Goal: Task Accomplishment & Management: Complete application form

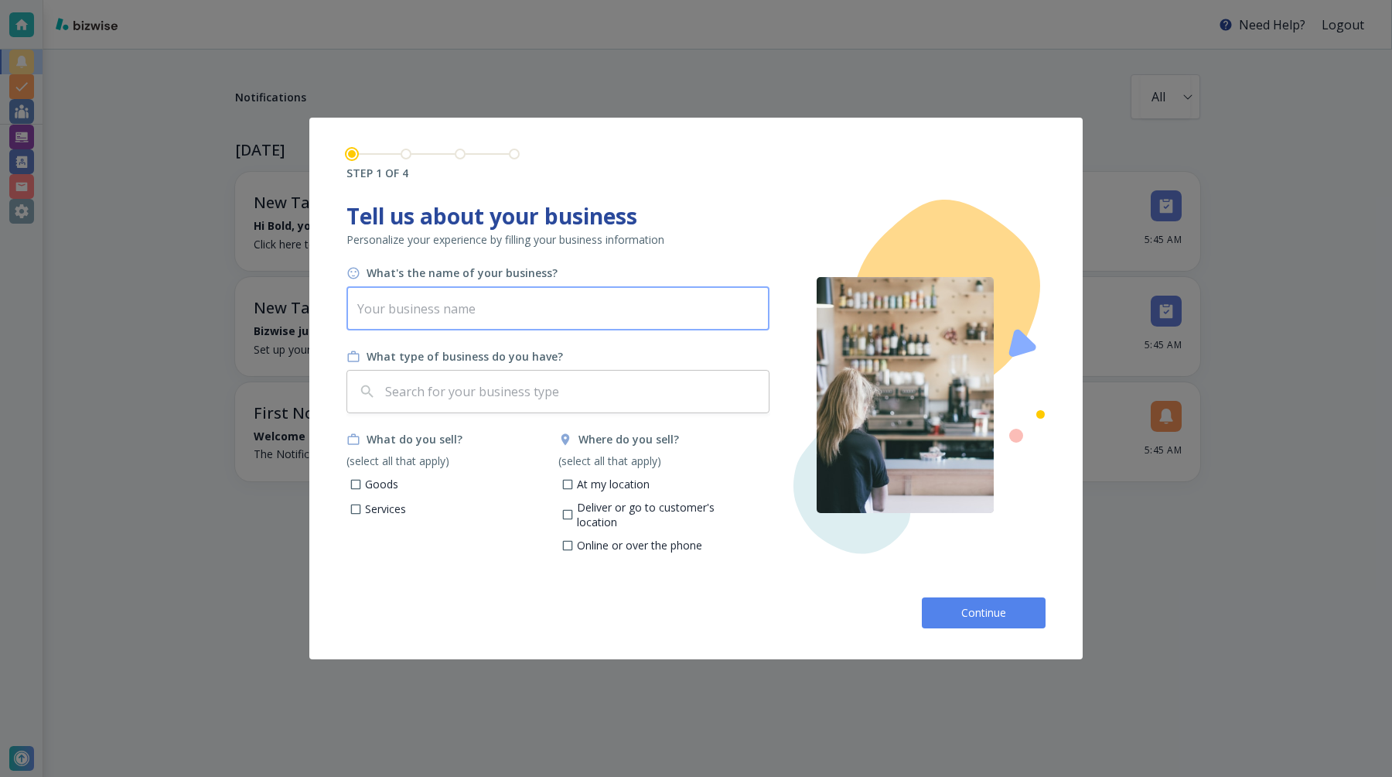
click at [544, 316] on input "text" at bounding box center [558, 308] width 423 height 43
type input "p"
type input "Bold V2"
click at [571, 487] on input "At my location" at bounding box center [567, 486] width 13 height 13
checkbox input "true"
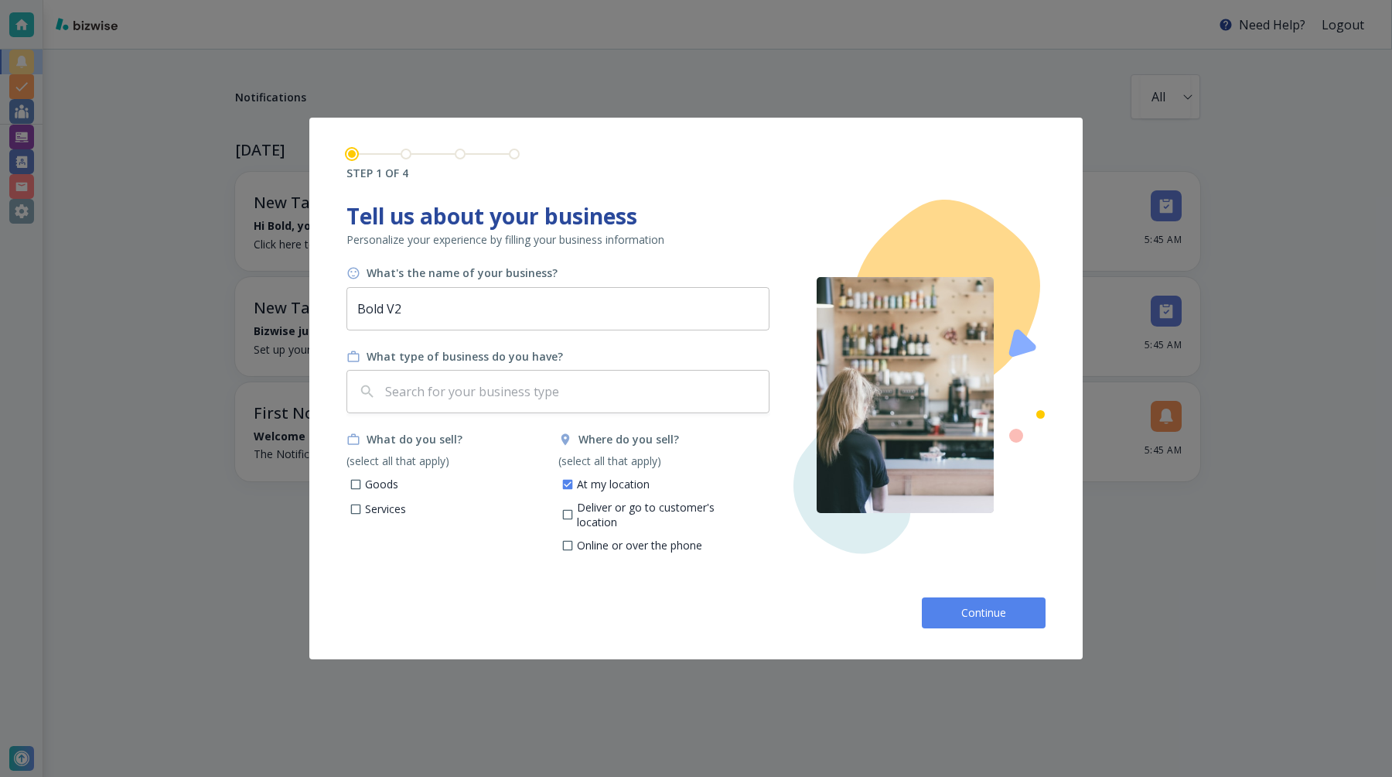
click at [368, 483] on p "Goods" at bounding box center [381, 483] width 33 height 15
click at [363, 483] on input "Goods" at bounding box center [356, 486] width 13 height 13
checkbox input "true"
click at [951, 603] on button "Continue" at bounding box center [984, 612] width 124 height 31
click at [628, 408] on div "​" at bounding box center [558, 391] width 423 height 43
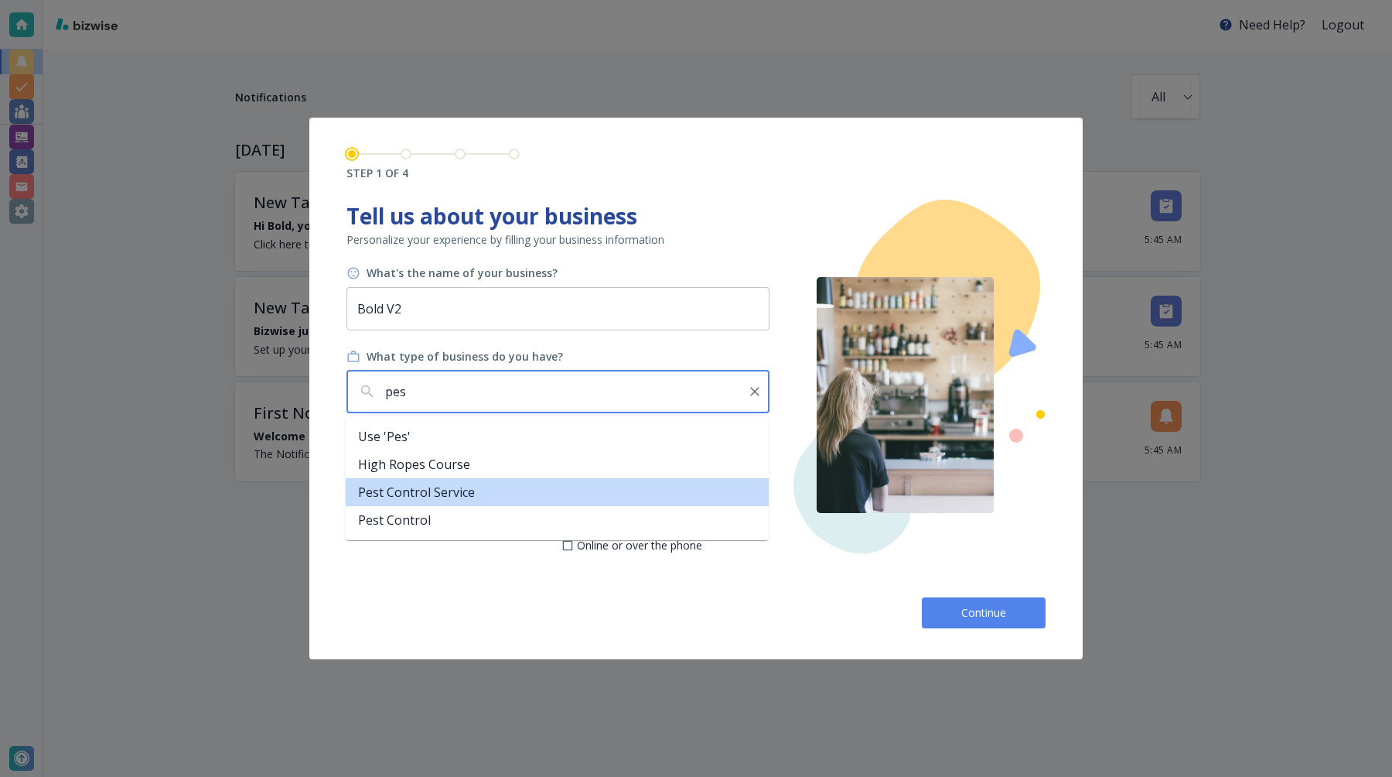
click at [592, 497] on li "Pest Control Service" at bounding box center [557, 492] width 423 height 28
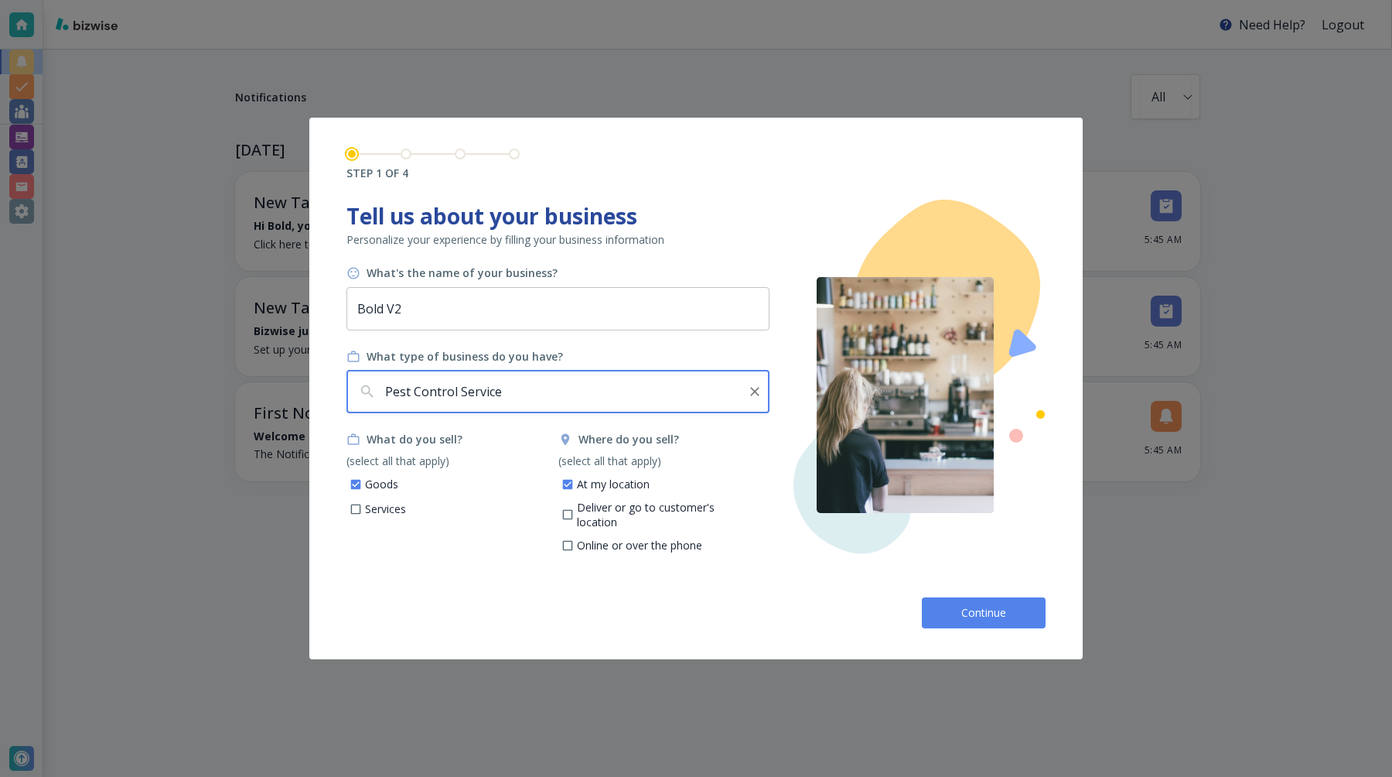
type input "Pest Control Service"
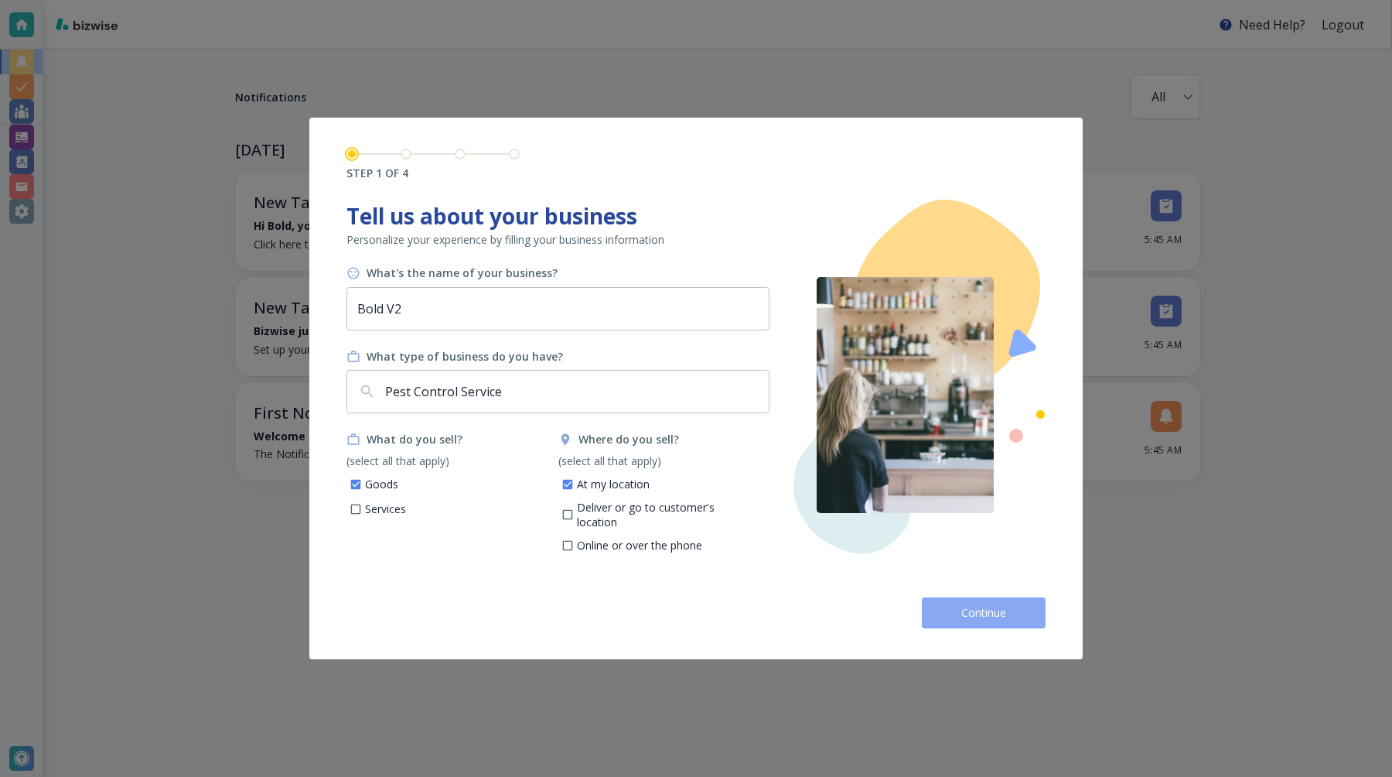
click at [964, 614] on span "Continue" at bounding box center [984, 612] width 50 height 15
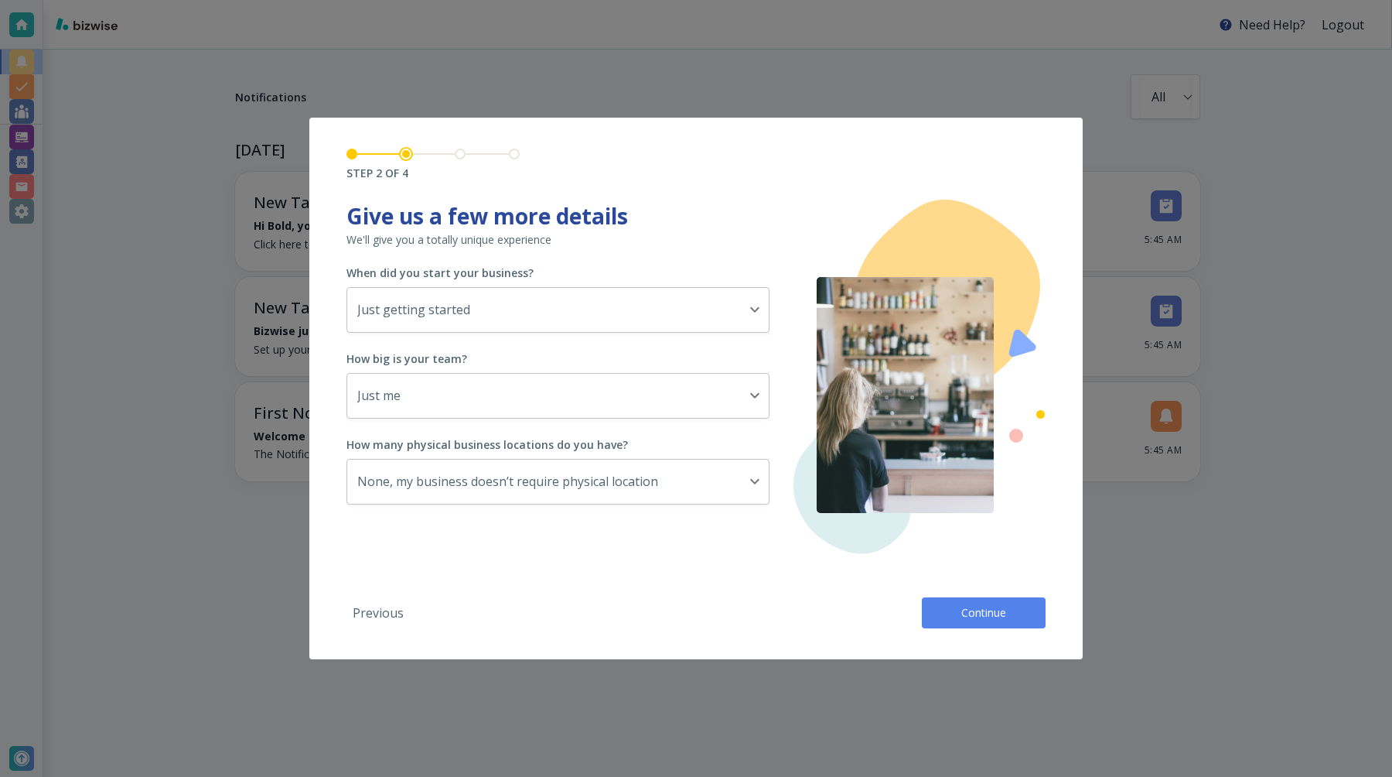
click at [984, 617] on span "Continue" at bounding box center [984, 612] width 50 height 15
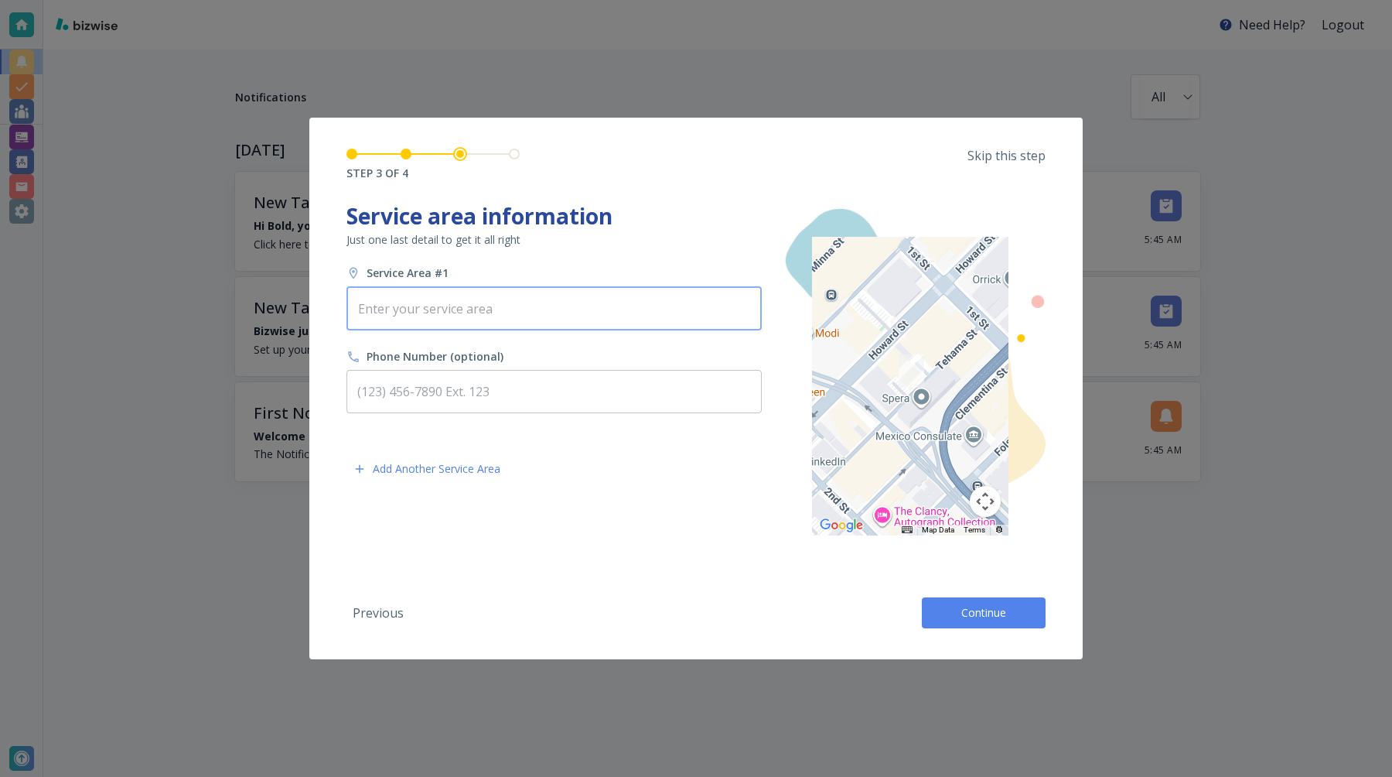
click at [420, 315] on input "text" at bounding box center [553, 308] width 401 height 29
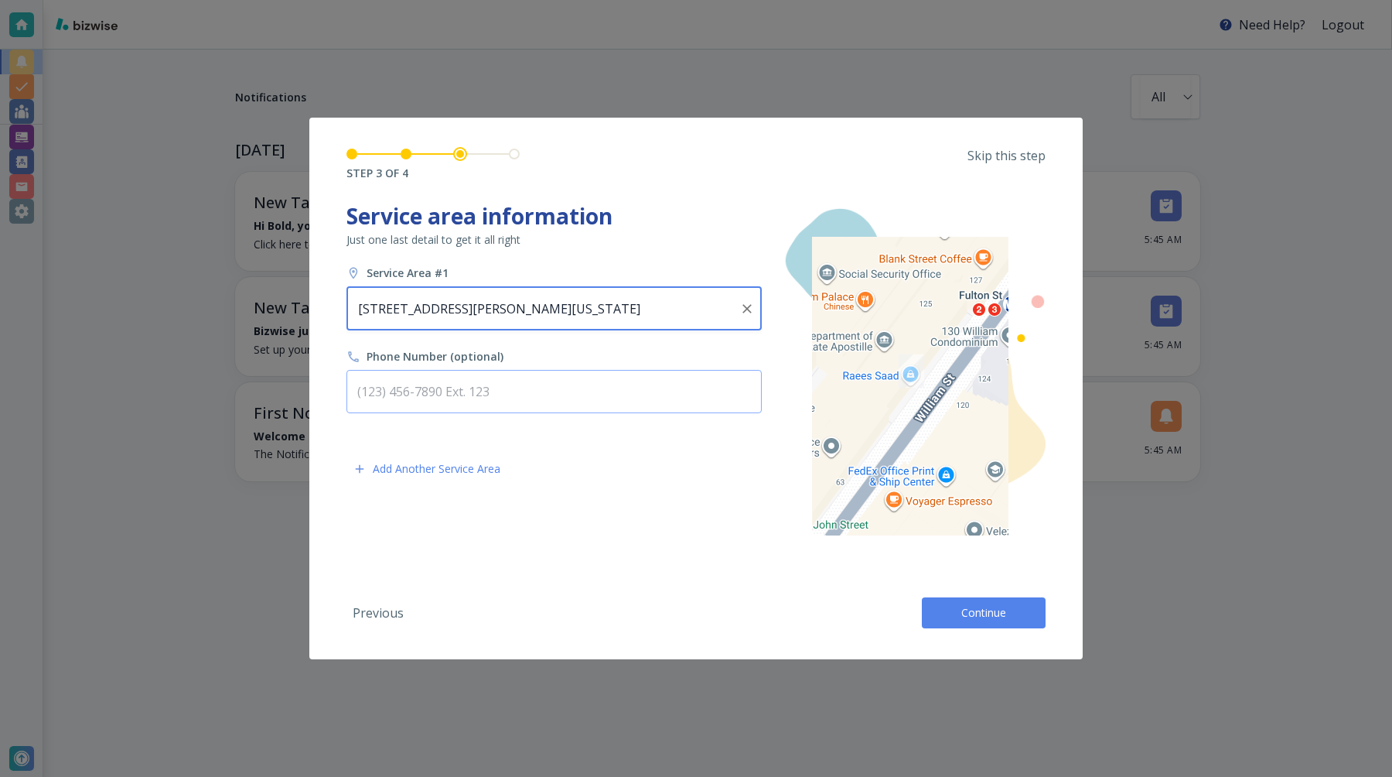
type input "123 William Street, New York, NY, USA"
click at [407, 399] on input "text" at bounding box center [554, 391] width 415 height 43
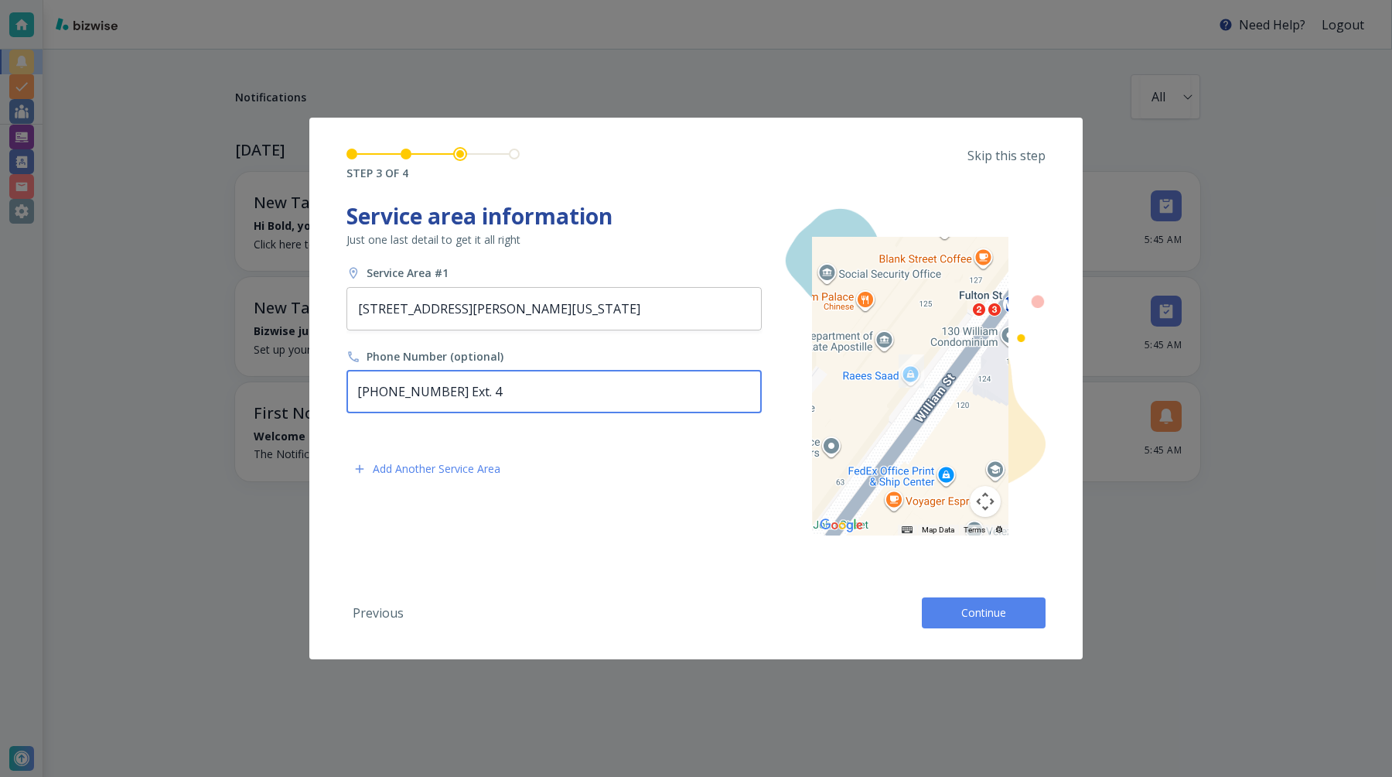
type input "(545) 324-3434 Ext. 4"
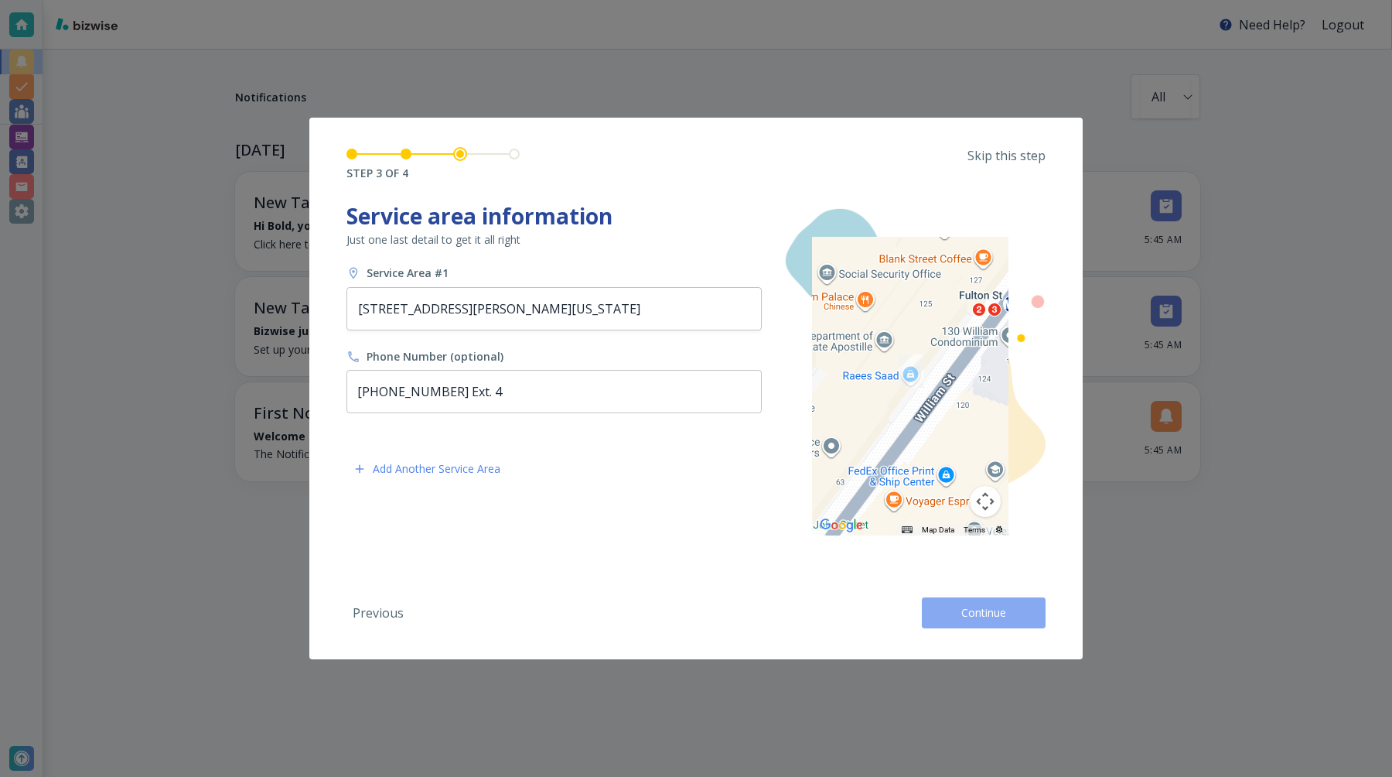
click at [980, 621] on button "Continue" at bounding box center [984, 612] width 124 height 31
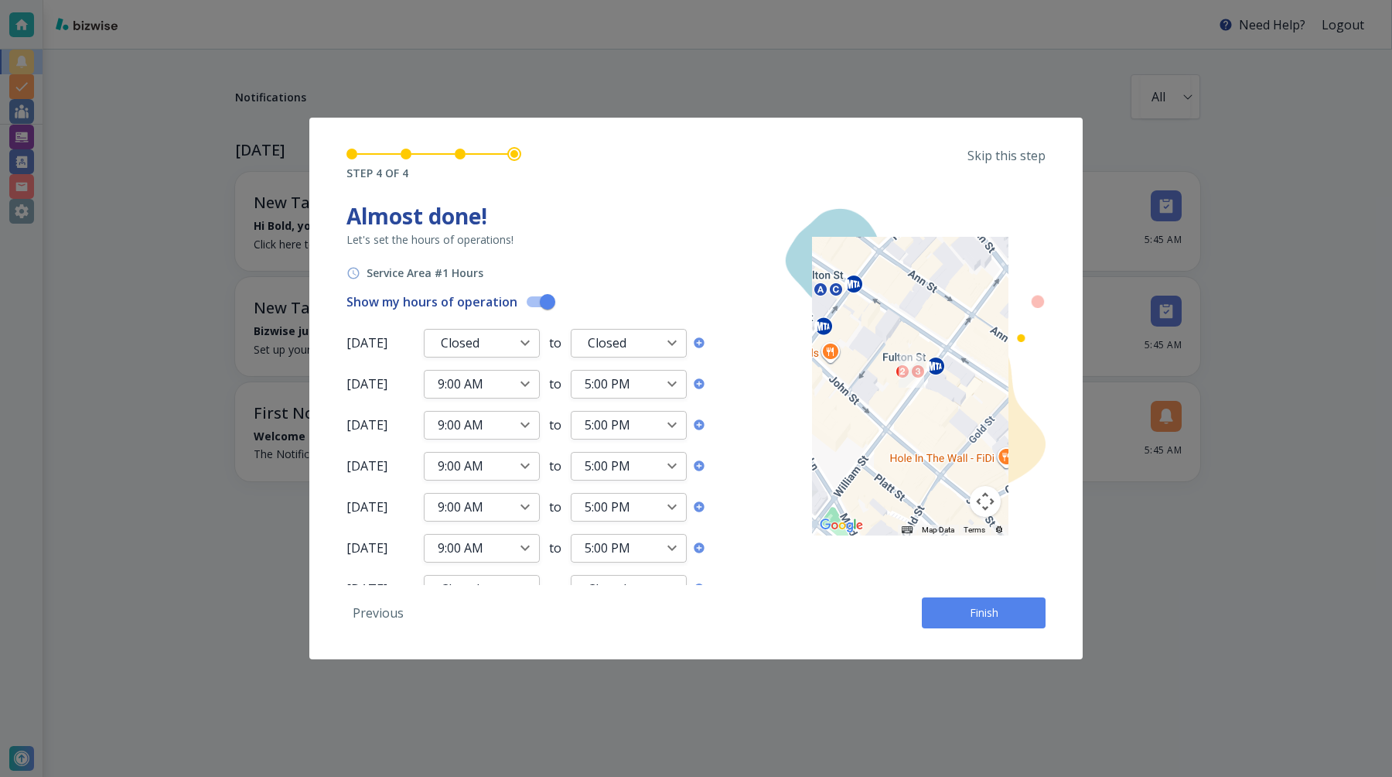
click at [979, 620] on button "Finish" at bounding box center [984, 612] width 124 height 31
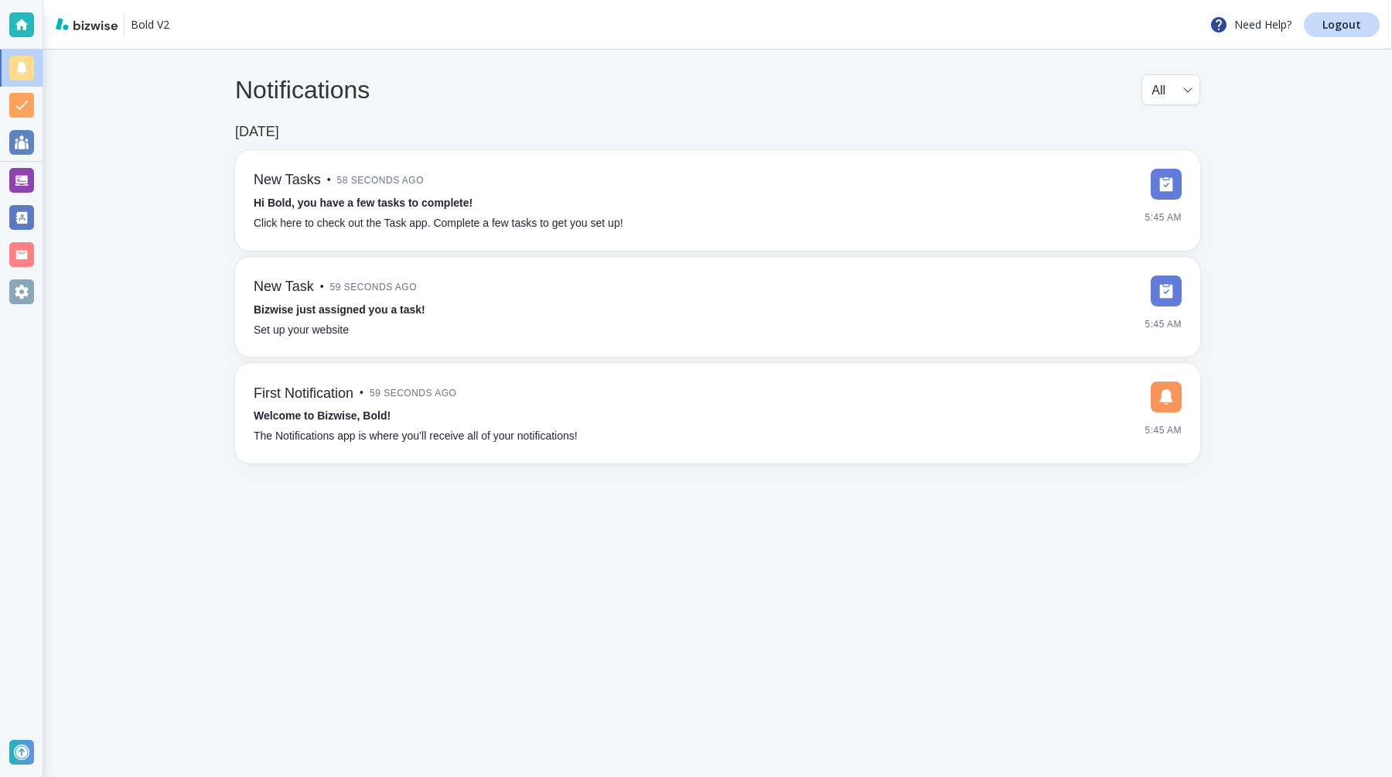
click at [25, 175] on div at bounding box center [21, 180] width 25 height 25
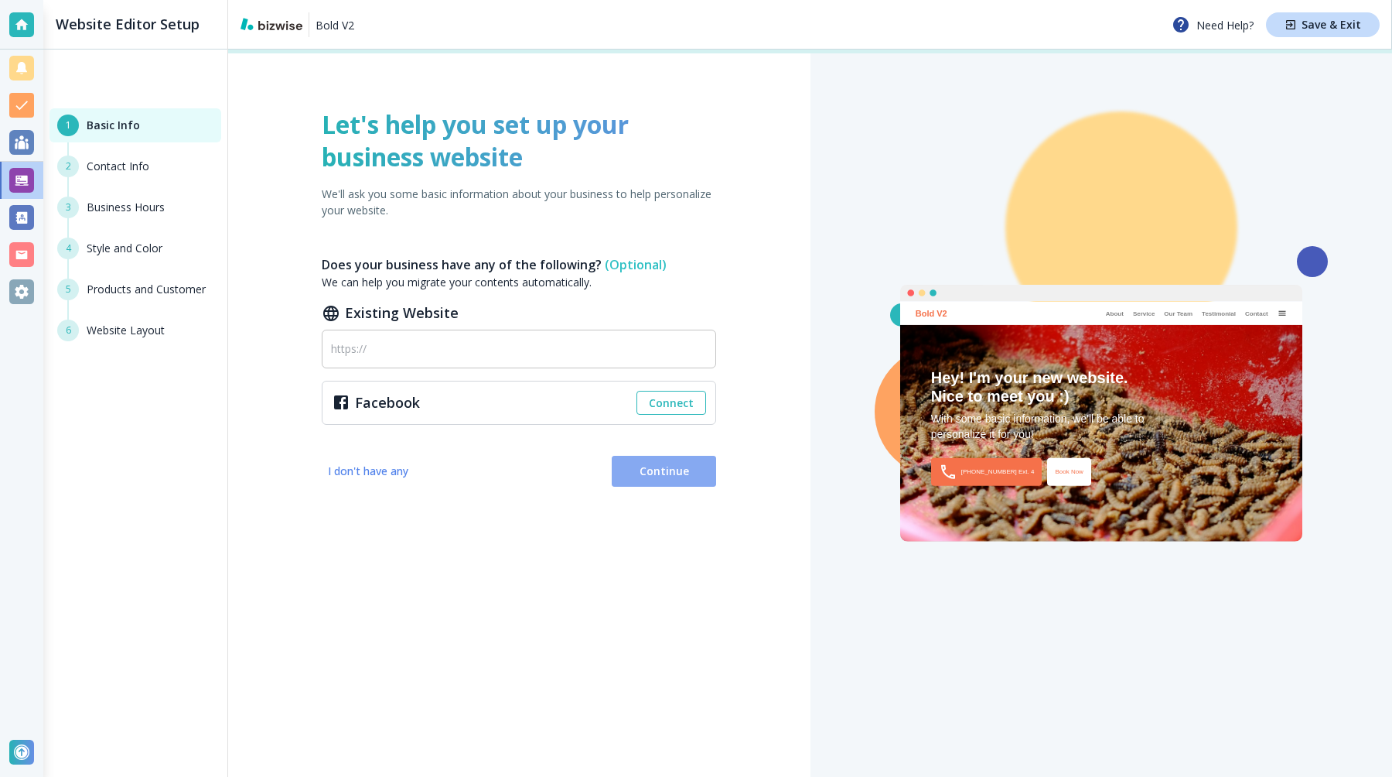
click at [631, 472] on span "Continue" at bounding box center [664, 470] width 80 height 15
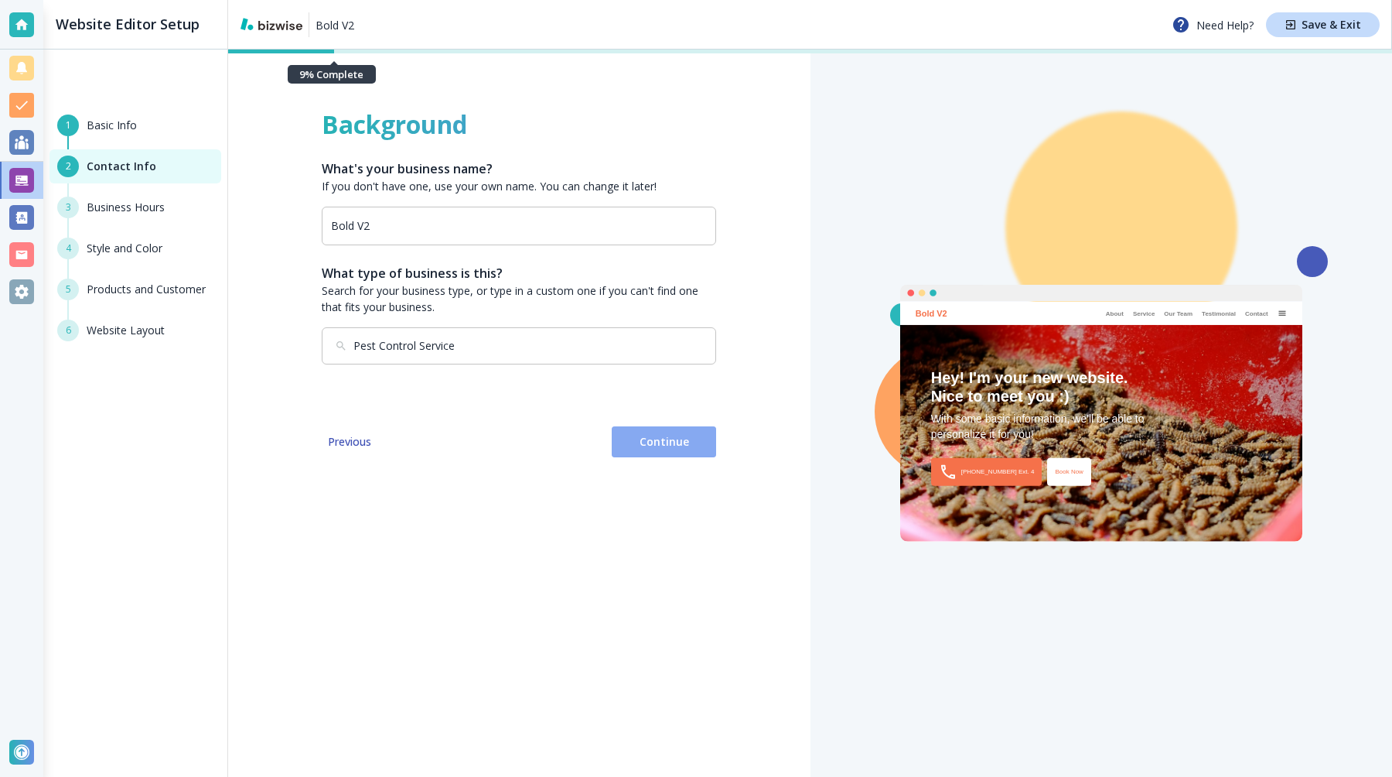
click at [646, 452] on button "Continue" at bounding box center [664, 441] width 104 height 31
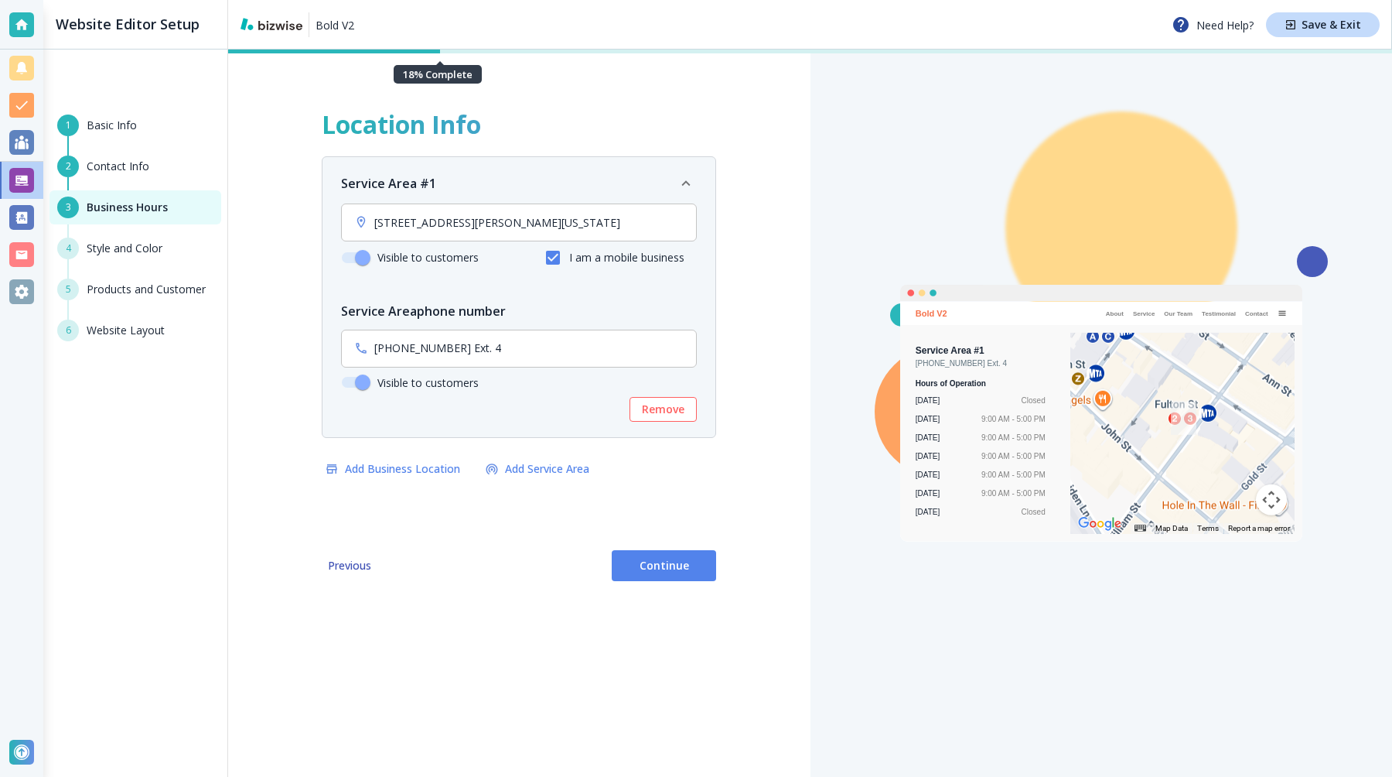
click at [658, 563] on span "Continue" at bounding box center [664, 565] width 80 height 15
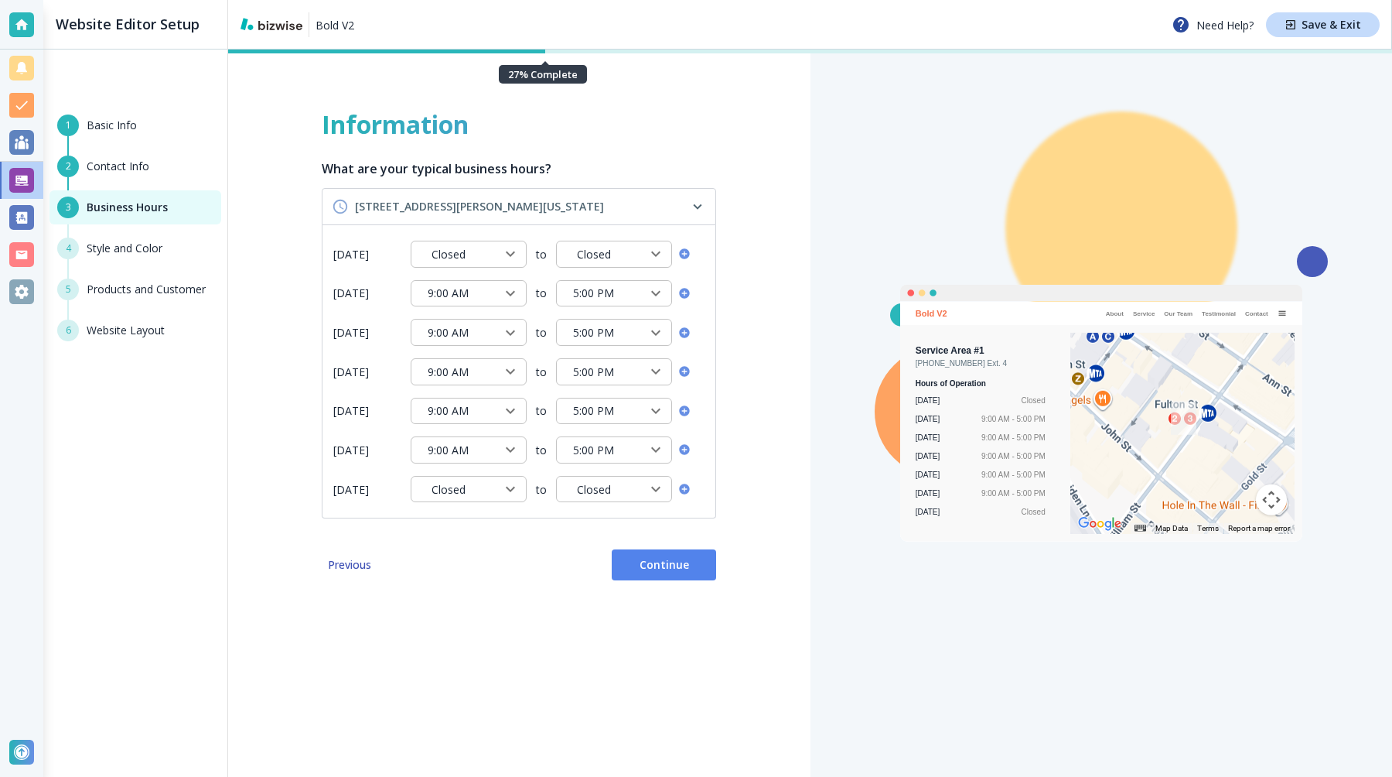
click at [658, 563] on span "Continue" at bounding box center [664, 564] width 80 height 15
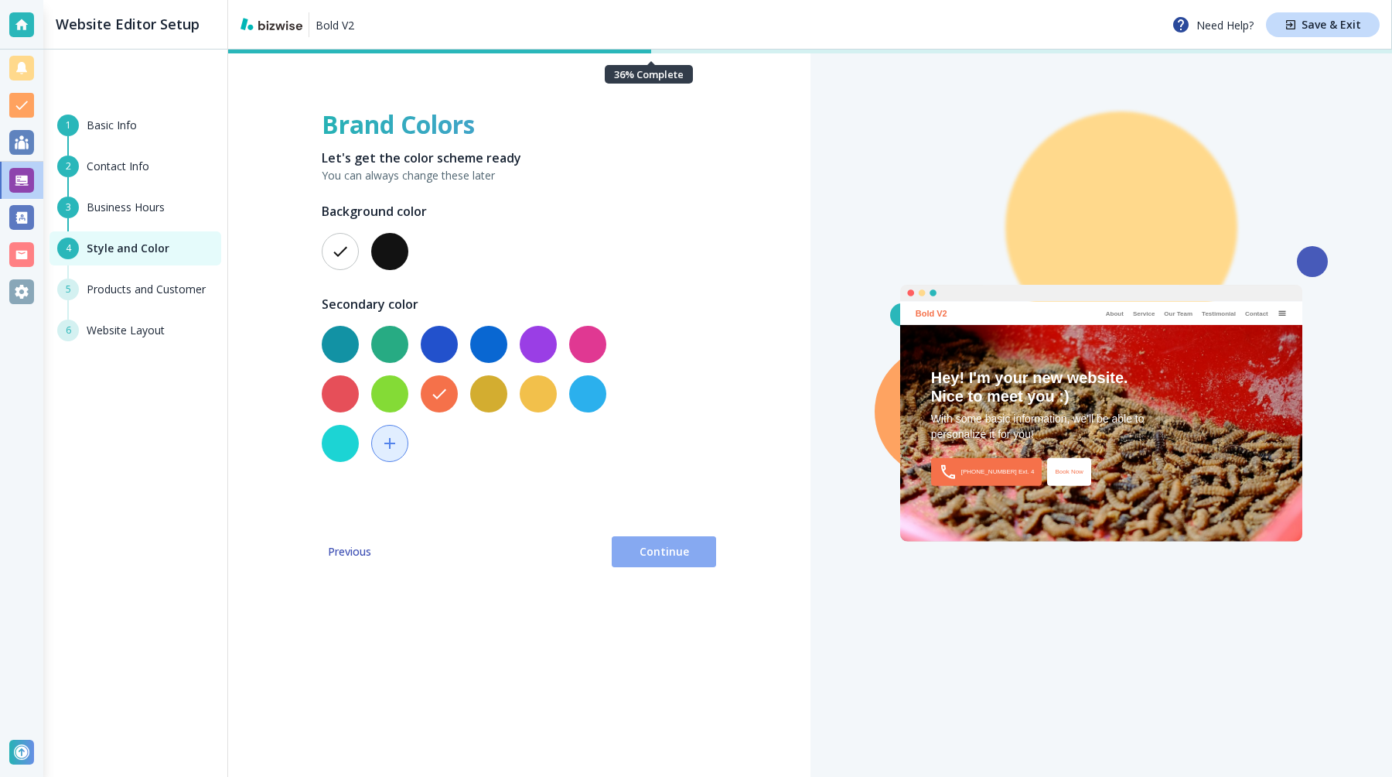
click at [658, 565] on button "Continue" at bounding box center [664, 551] width 104 height 31
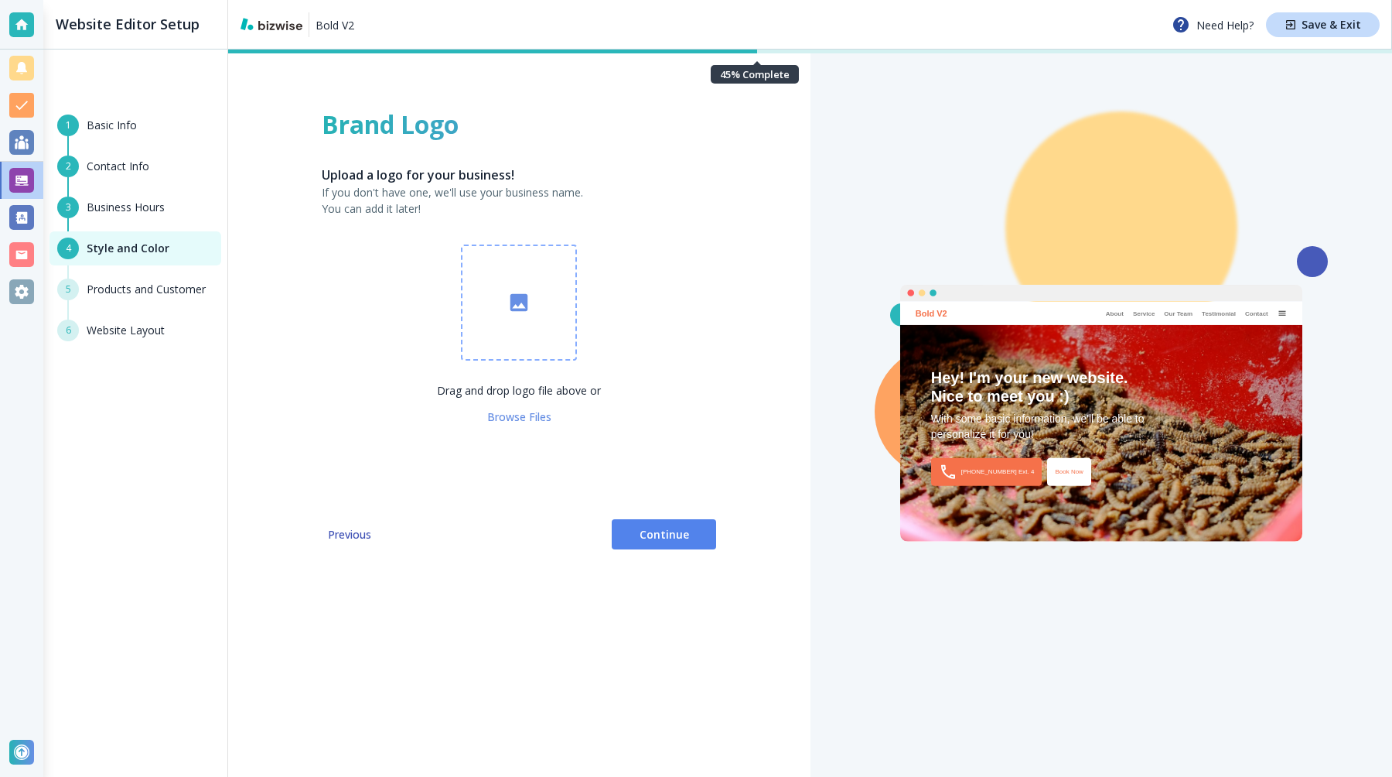
click at [528, 337] on button "button" at bounding box center [519, 302] width 116 height 116
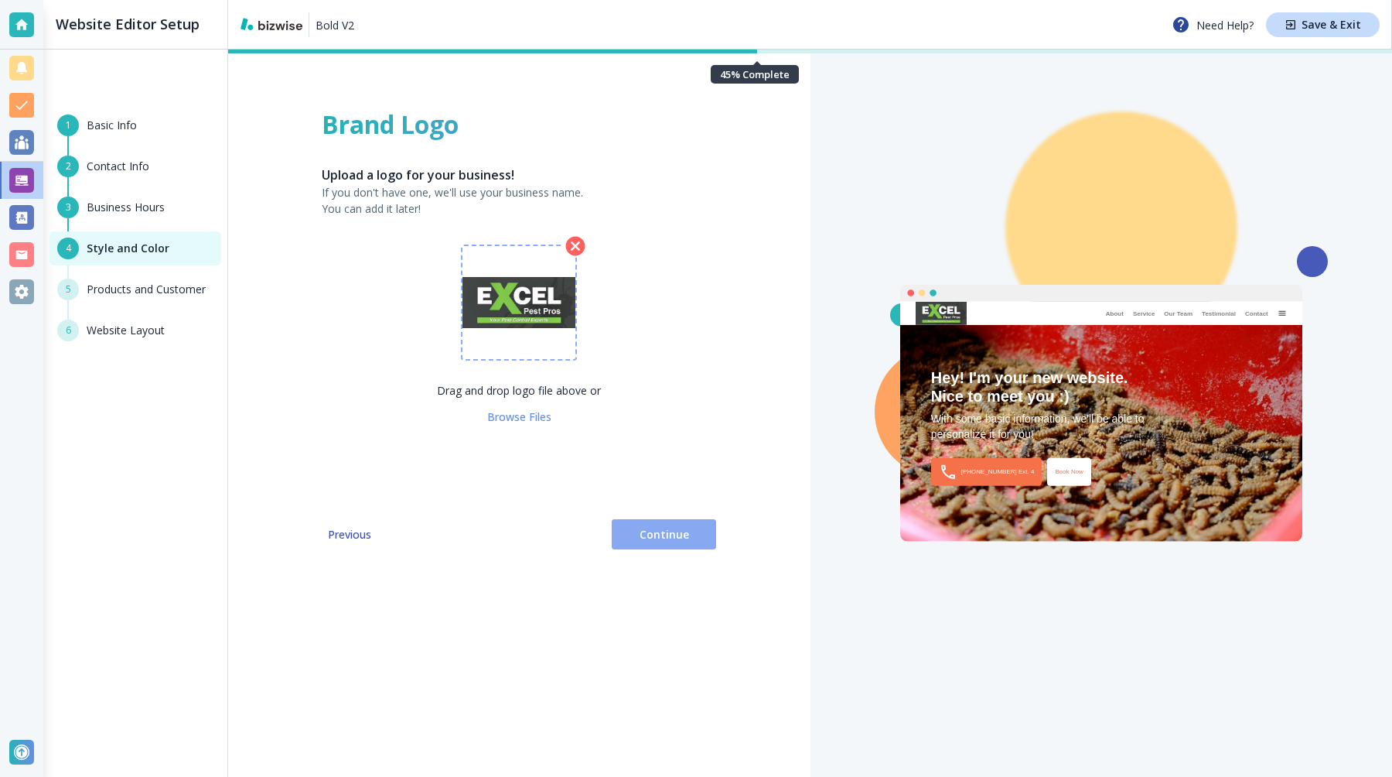
click at [666, 535] on span "Continue" at bounding box center [664, 534] width 80 height 15
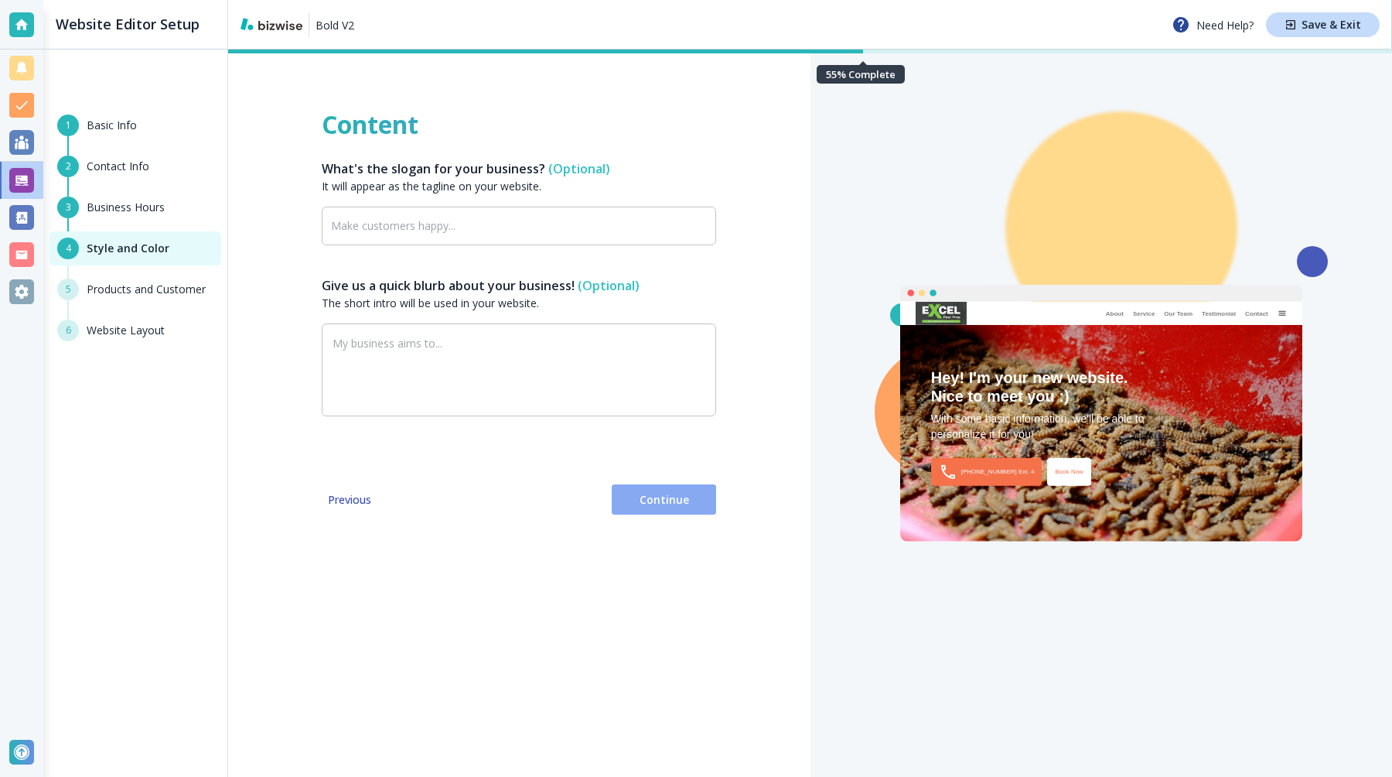
click at [661, 504] on span "Continue" at bounding box center [664, 499] width 80 height 15
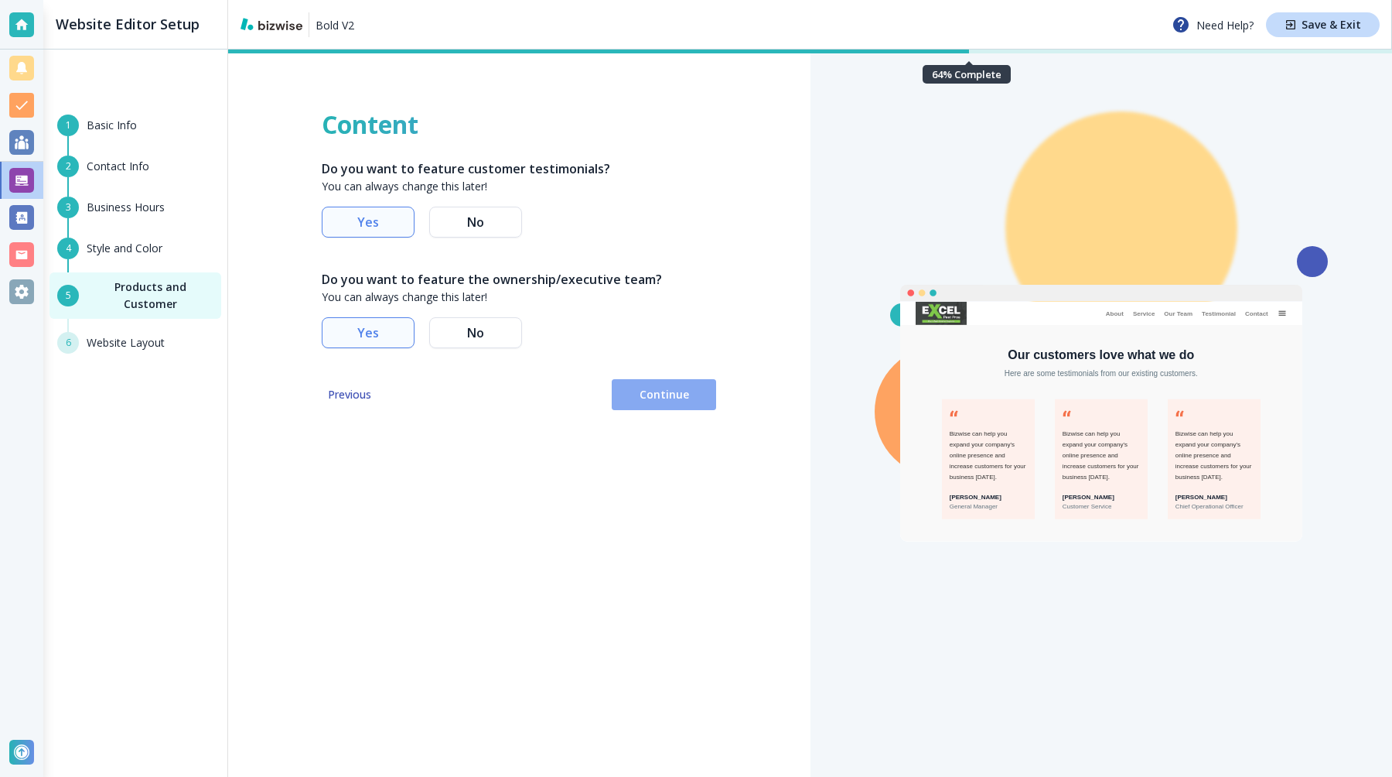
click at [658, 404] on button "Continue" at bounding box center [664, 394] width 104 height 31
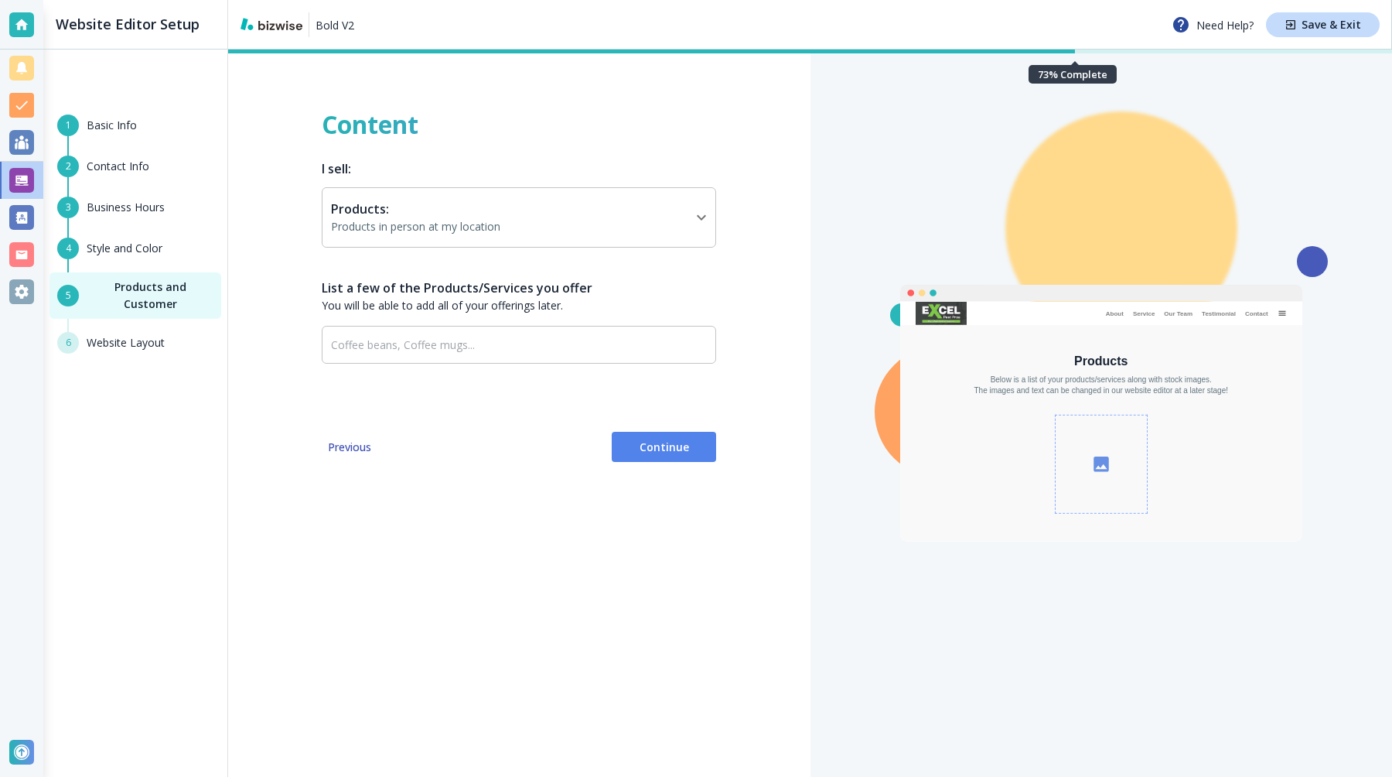
click at [651, 441] on span "Continue" at bounding box center [664, 446] width 80 height 15
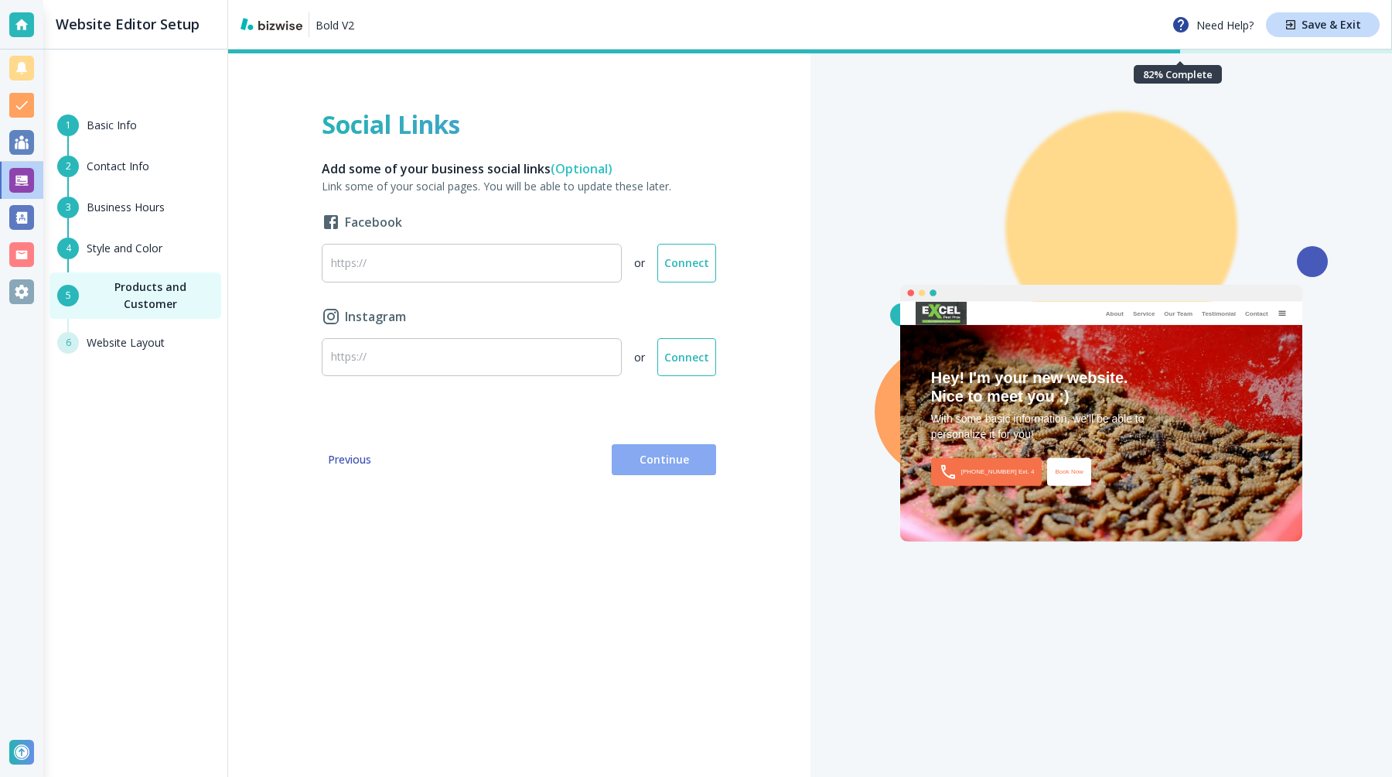
click at [657, 460] on span "Continue" at bounding box center [664, 459] width 80 height 15
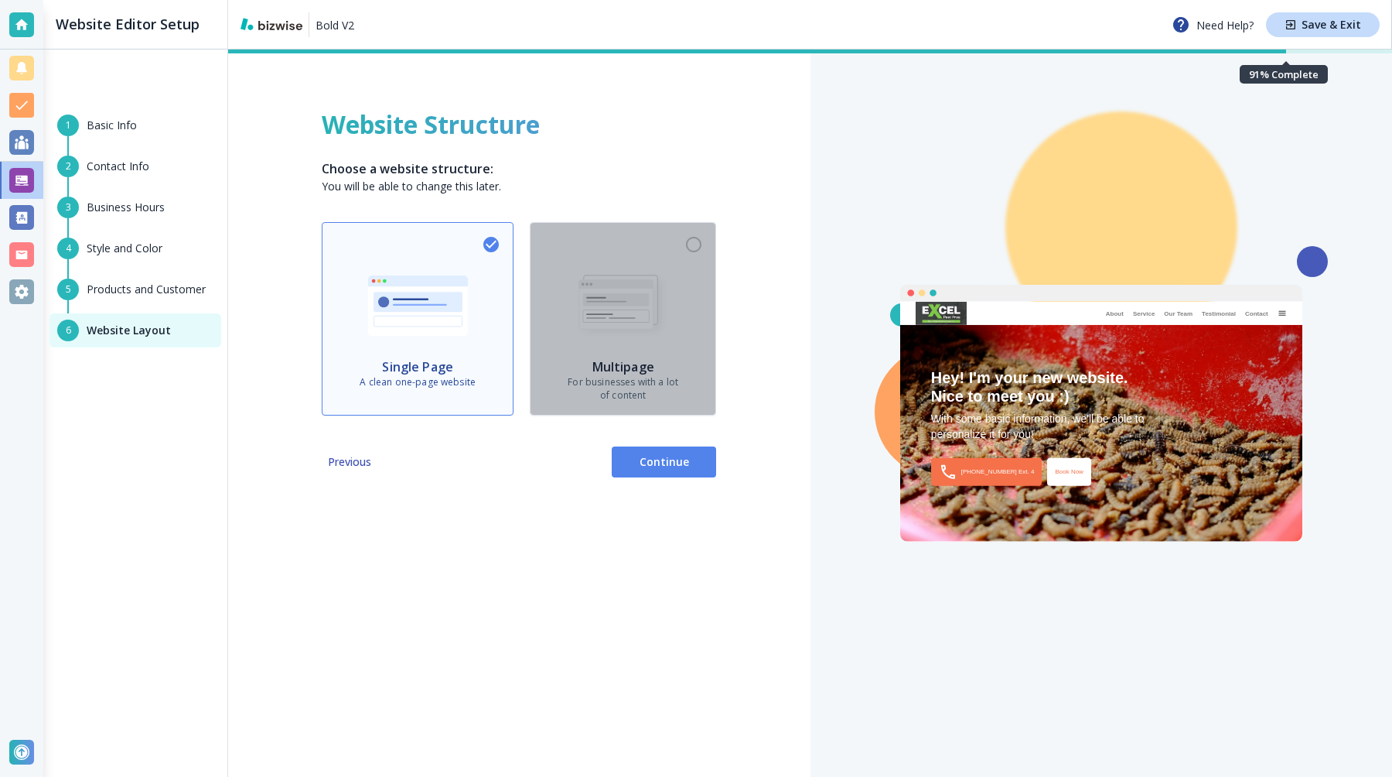
click at [640, 380] on p "For businesses with a lot of content" at bounding box center [623, 389] width 111 height 26
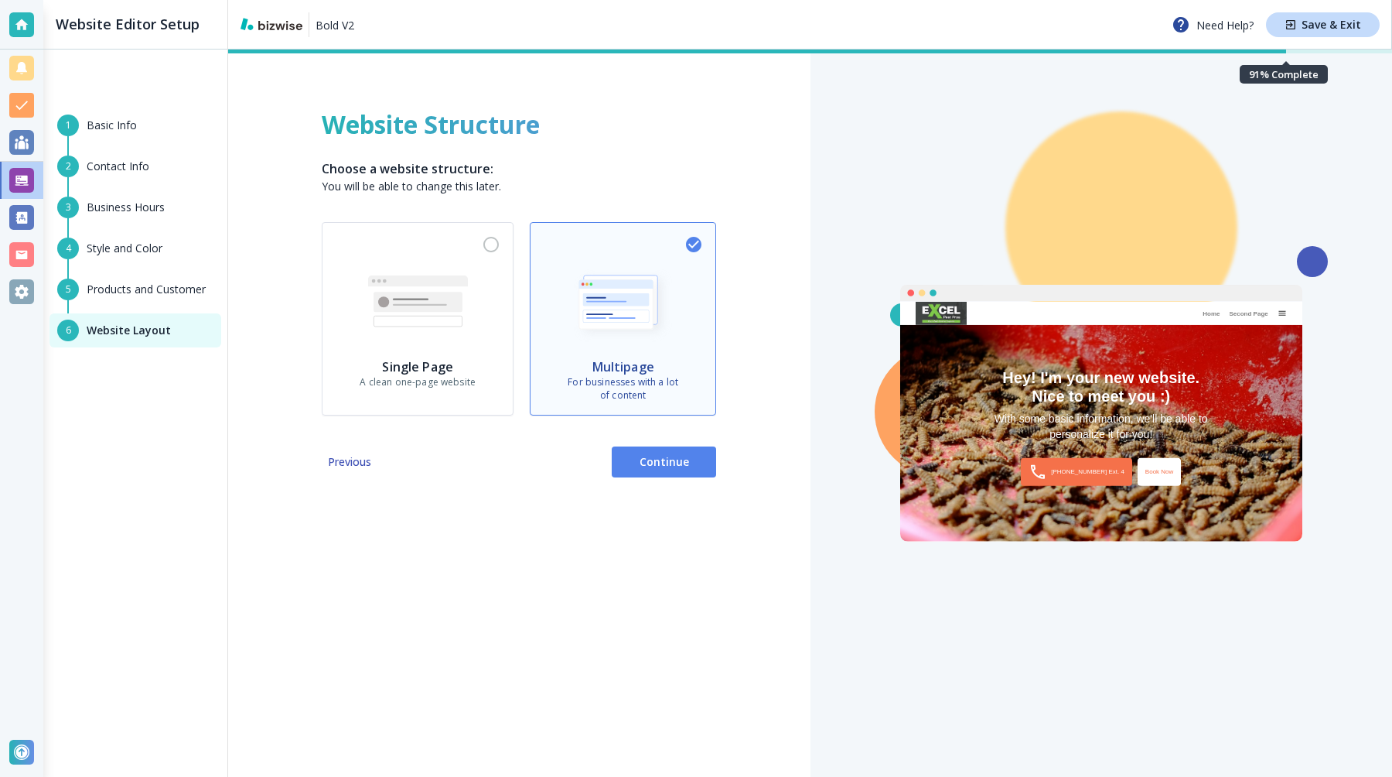
click at [647, 460] on span "Continue" at bounding box center [664, 461] width 80 height 15
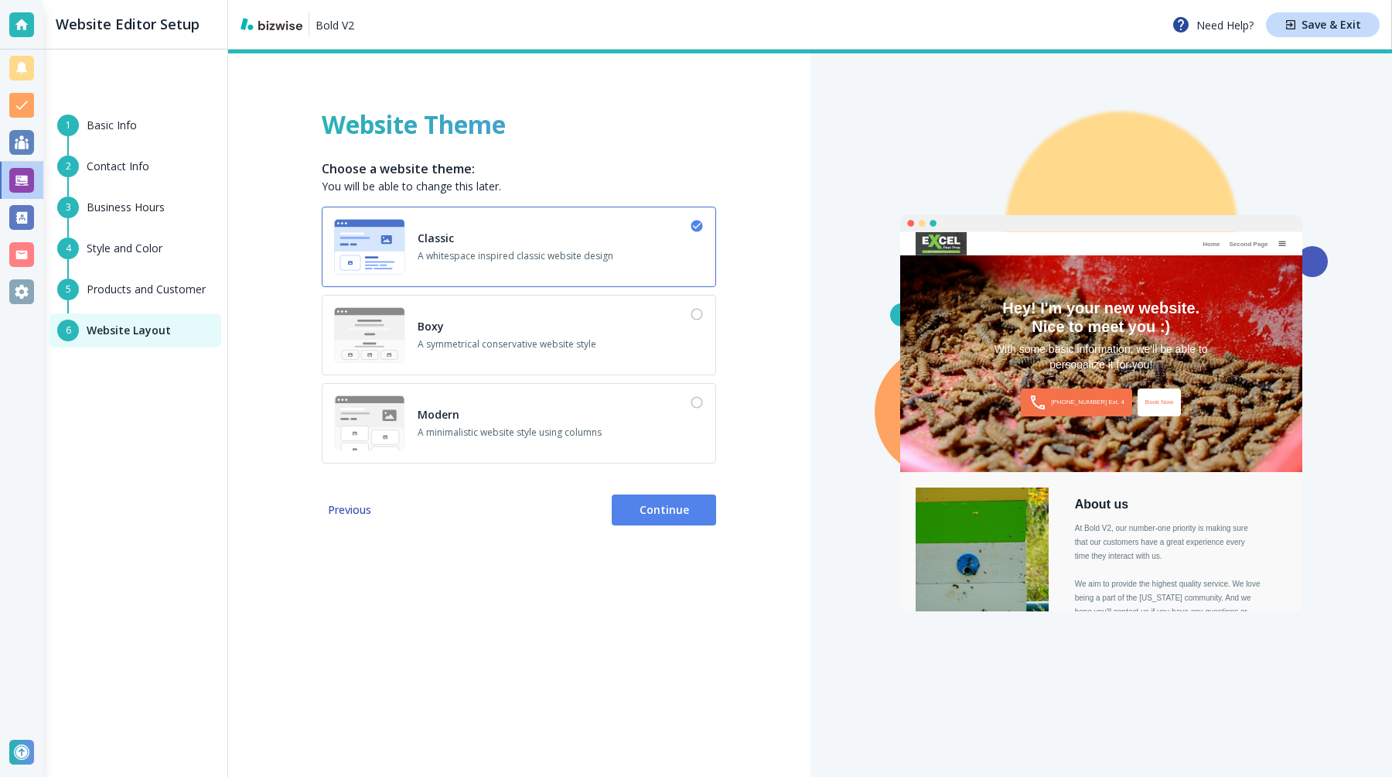
click at [659, 513] on span "Continue" at bounding box center [664, 509] width 80 height 15
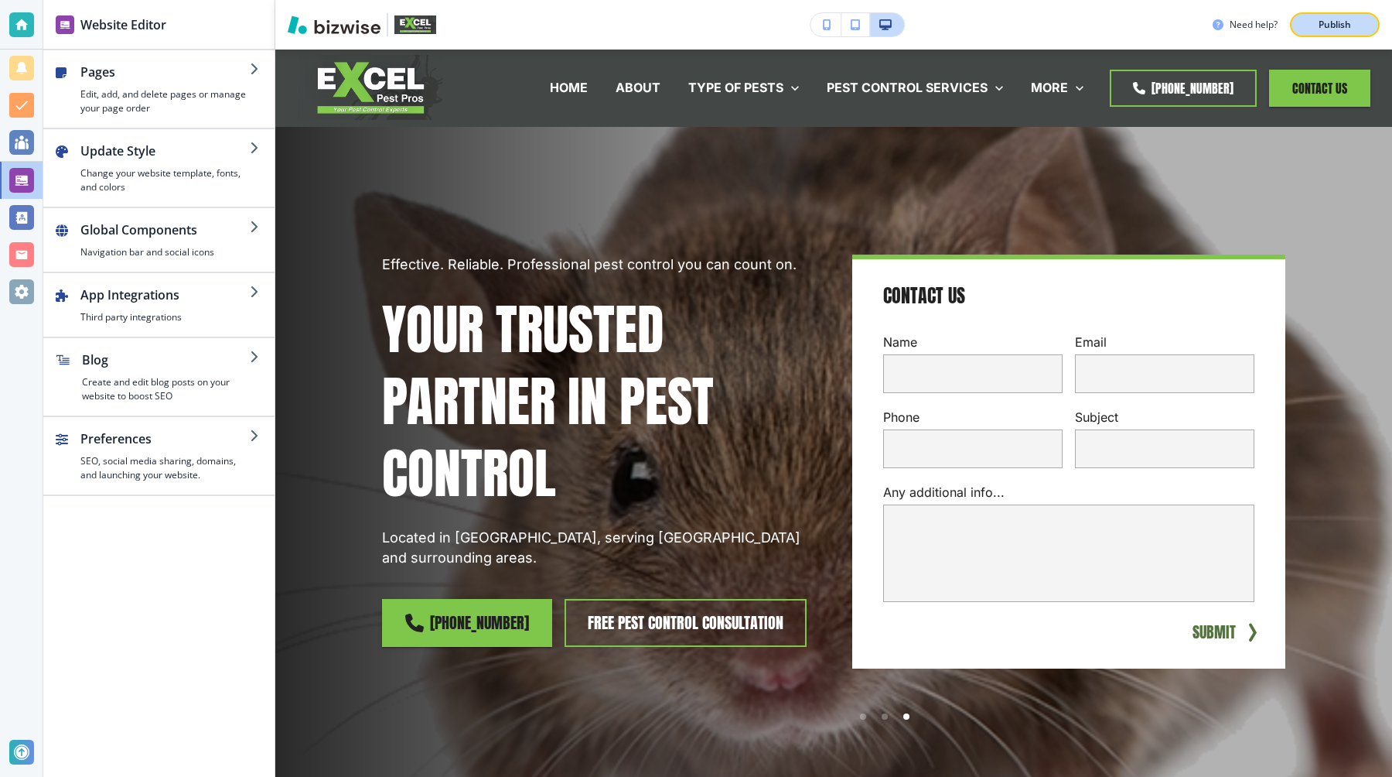
click at [1337, 24] on p "Publish" at bounding box center [1335, 25] width 32 height 14
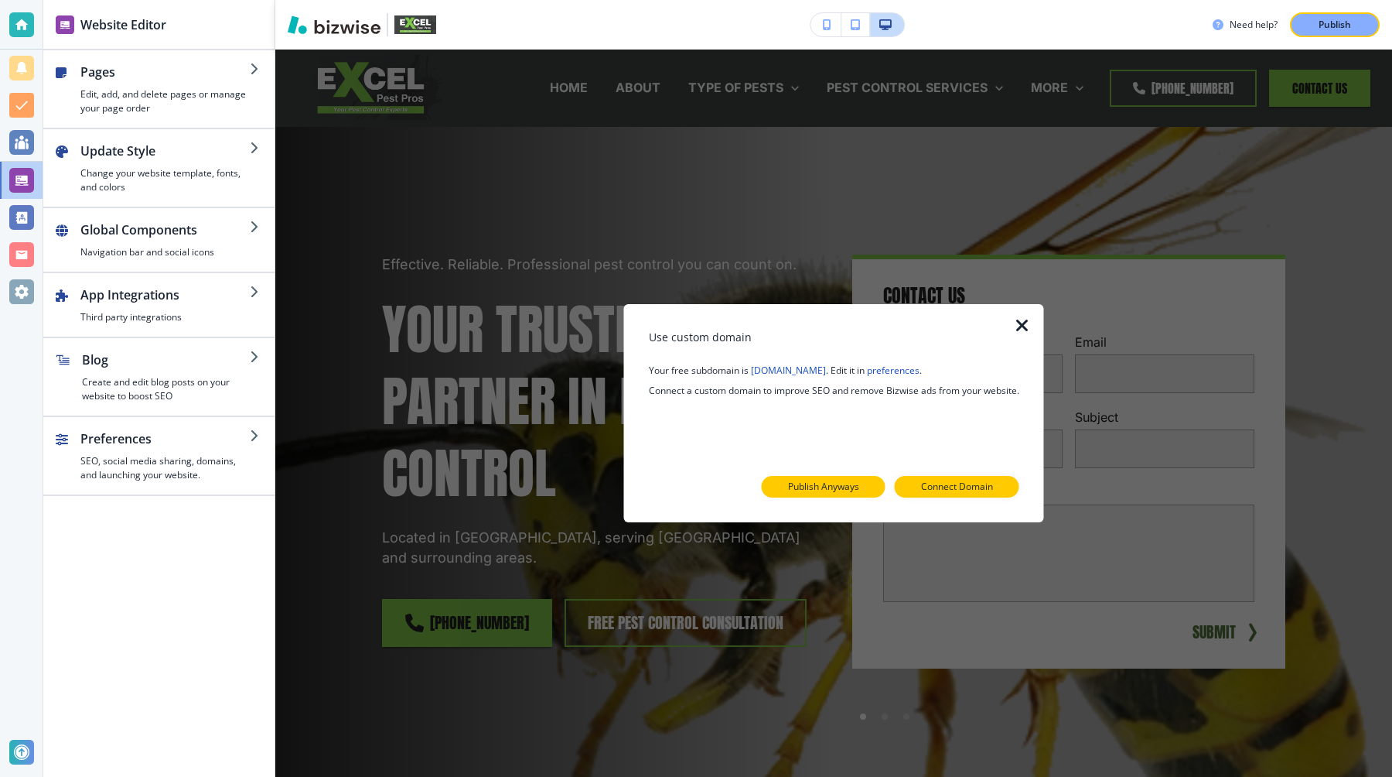
click at [785, 482] on button "Publish Anyways" at bounding box center [824, 487] width 124 height 22
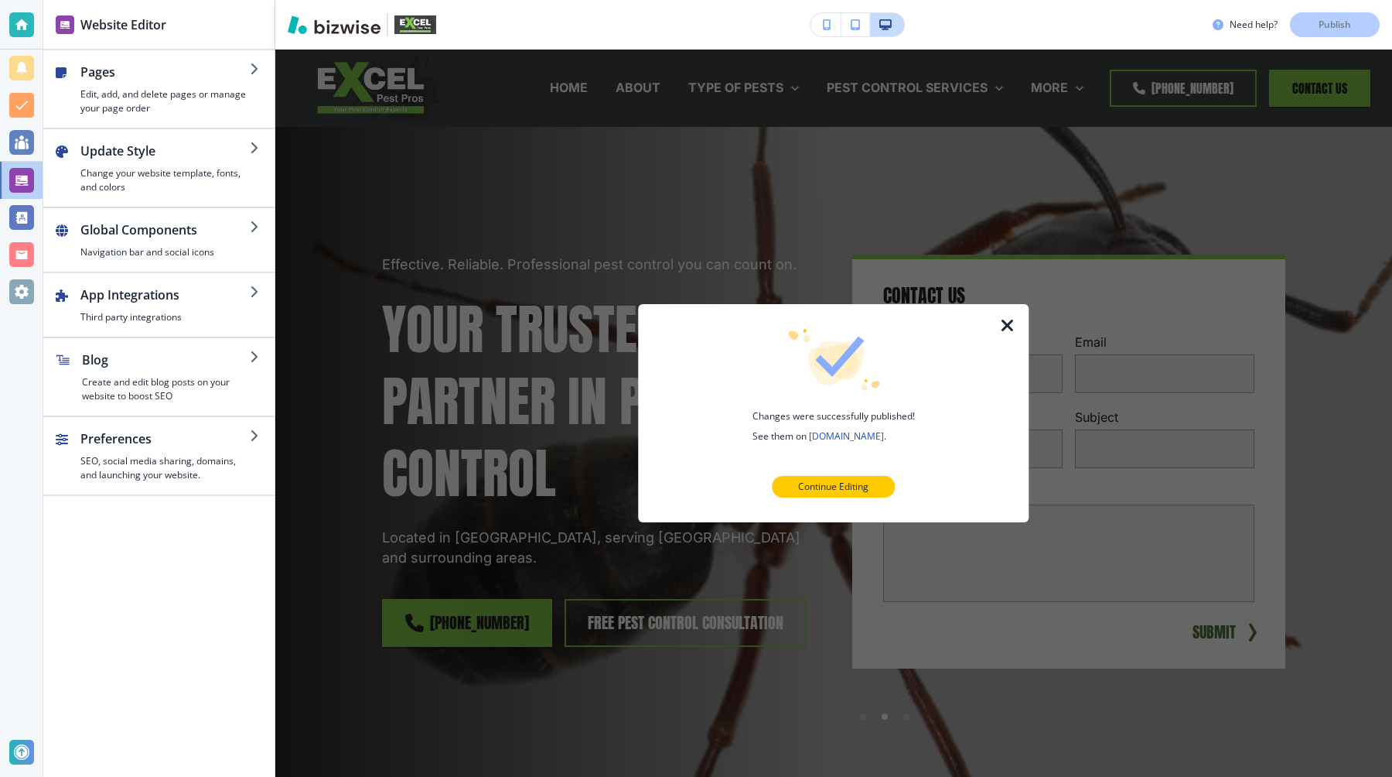
click at [855, 439] on link "bold-v2-3.bizwise.com" at bounding box center [846, 435] width 75 height 13
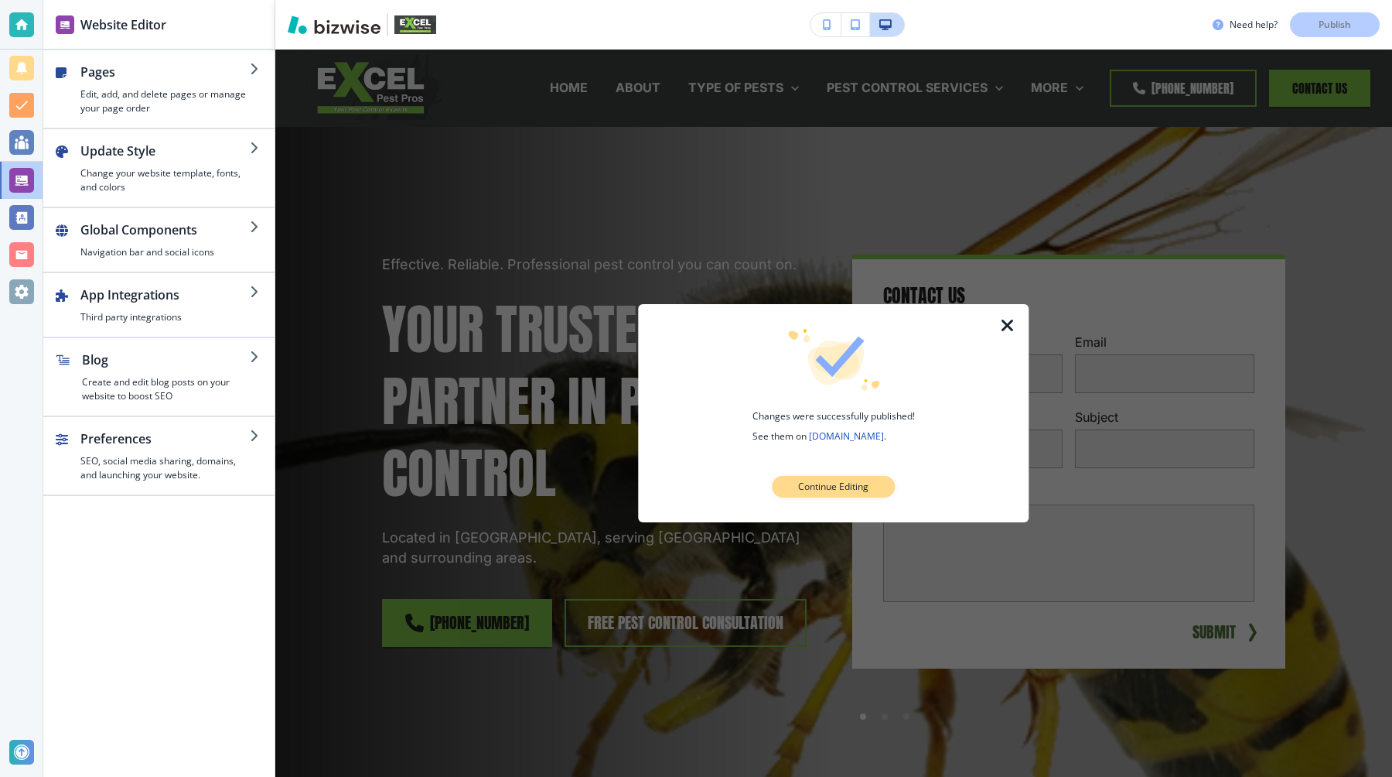
click at [872, 487] on button "Continue Editing" at bounding box center [833, 487] width 123 height 22
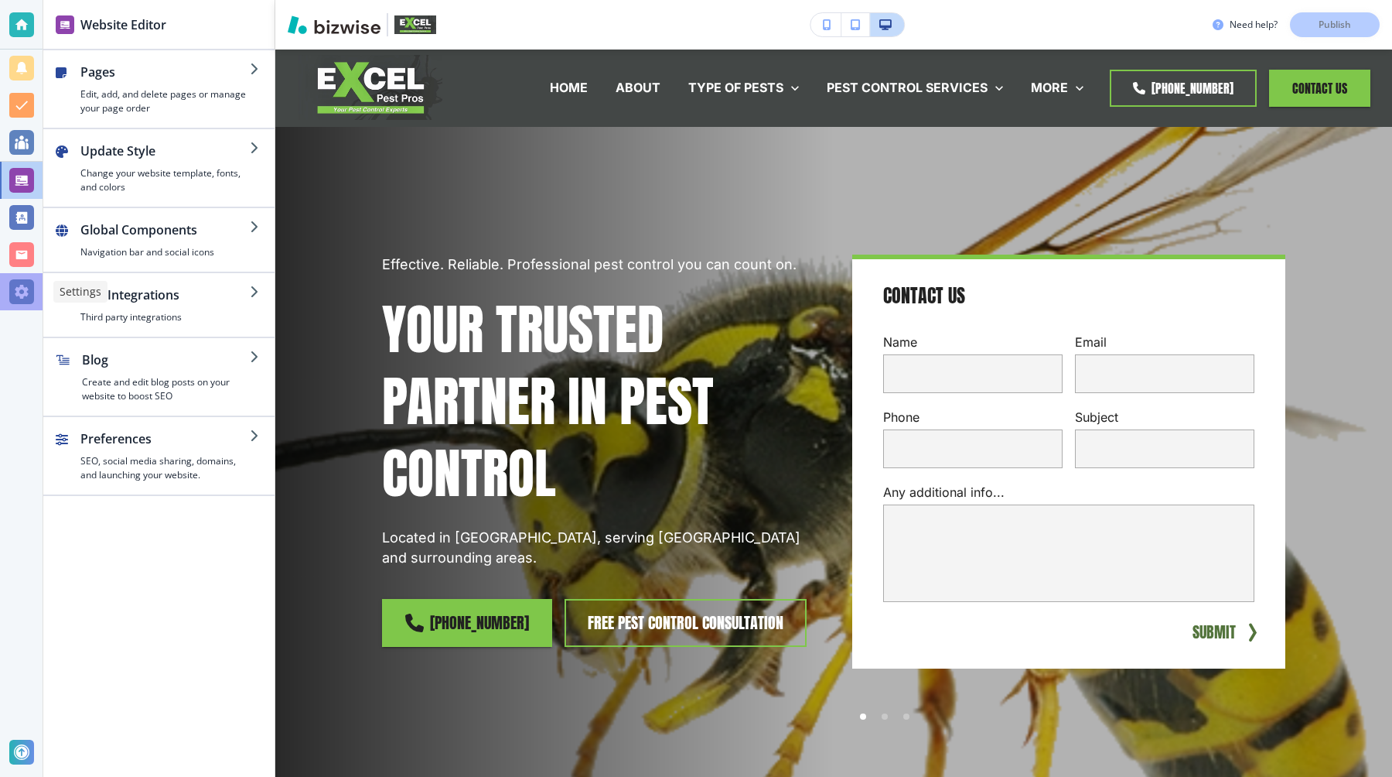
click at [29, 285] on div at bounding box center [21, 291] width 25 height 25
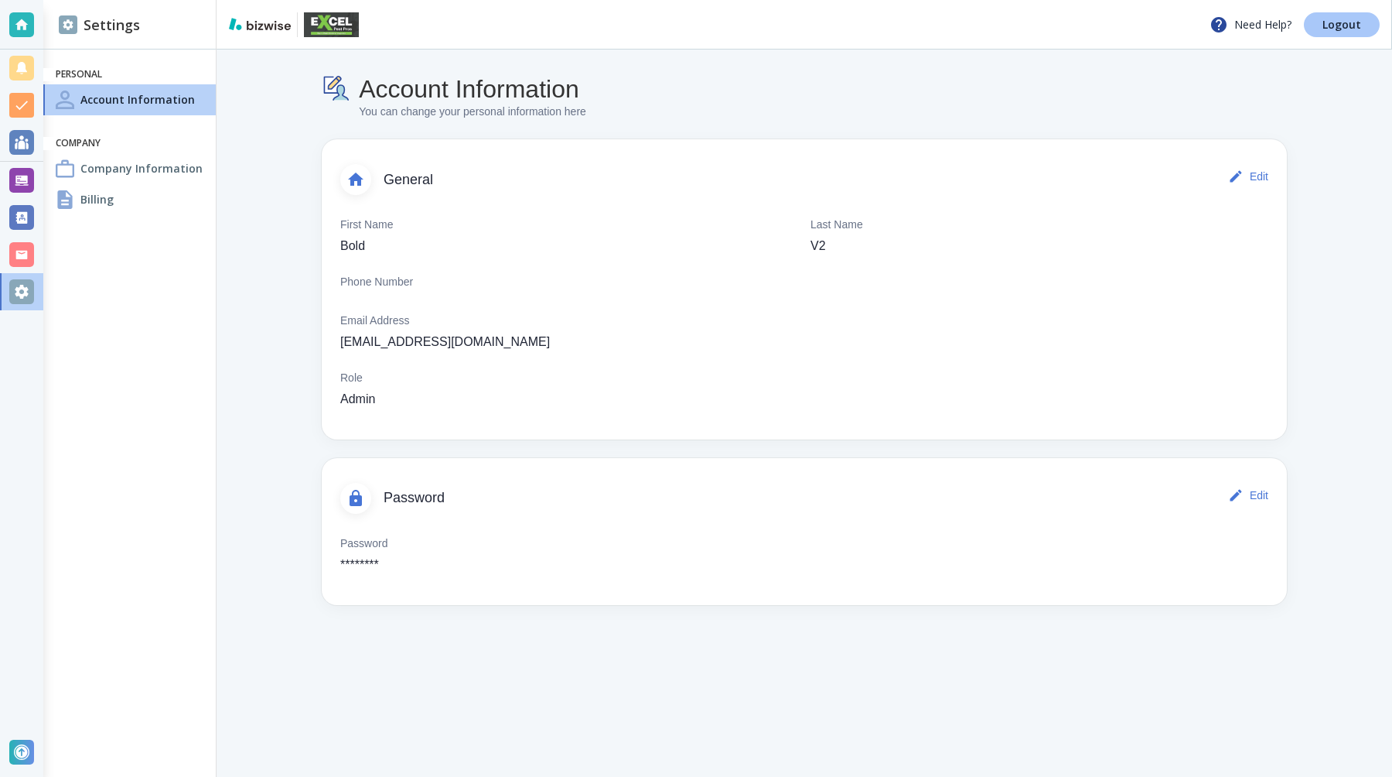
click at [1341, 28] on p "Logout" at bounding box center [1342, 24] width 39 height 11
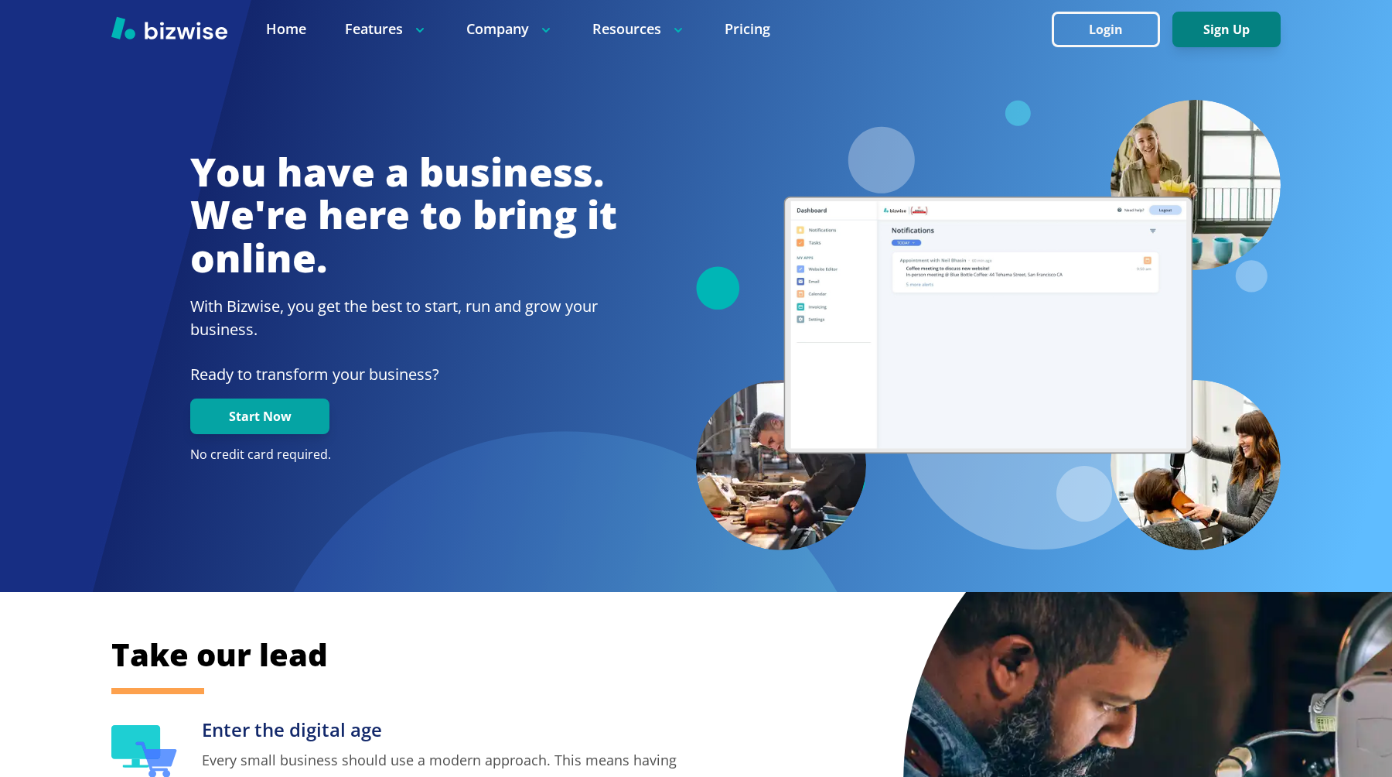
click at [1229, 29] on button "Sign Up" at bounding box center [1227, 30] width 108 height 36
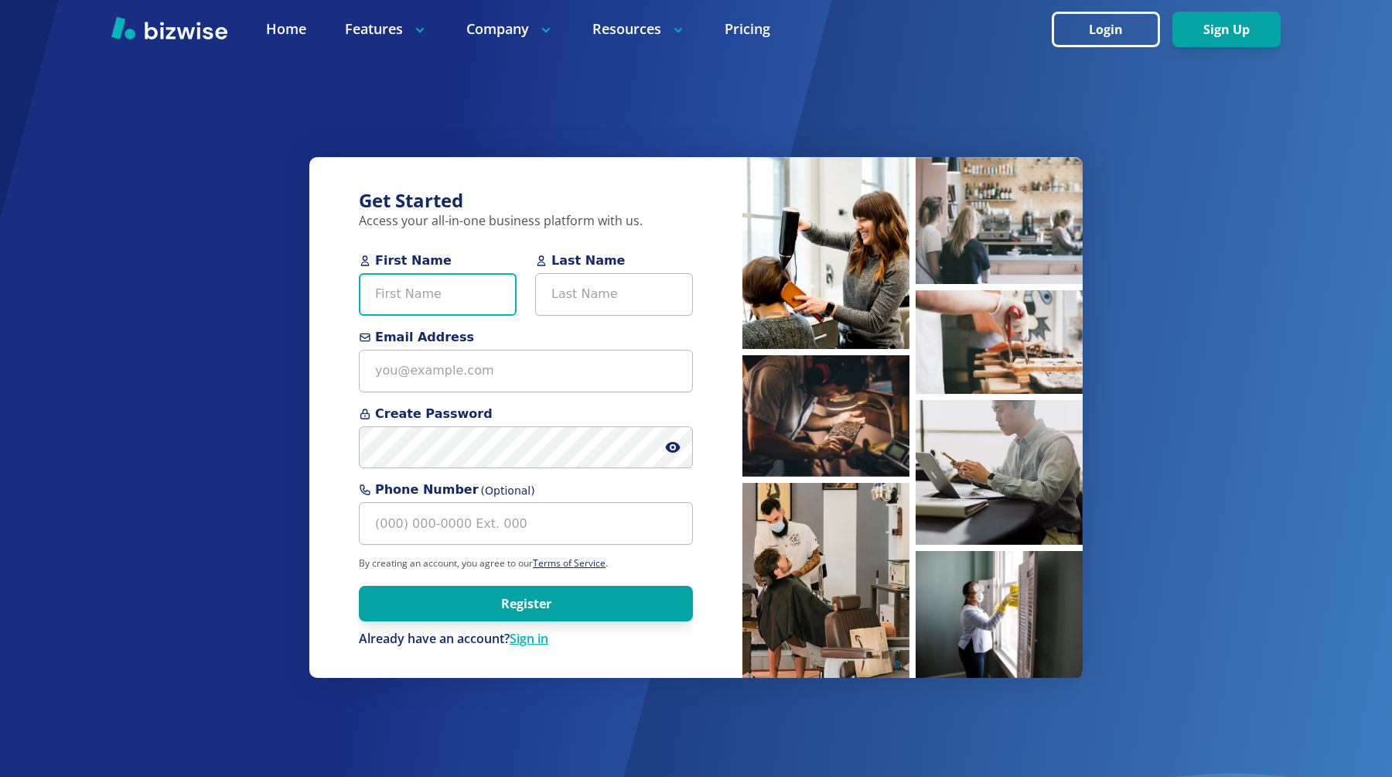
click at [454, 288] on input "First Name" at bounding box center [438, 294] width 158 height 43
type input "Bold"
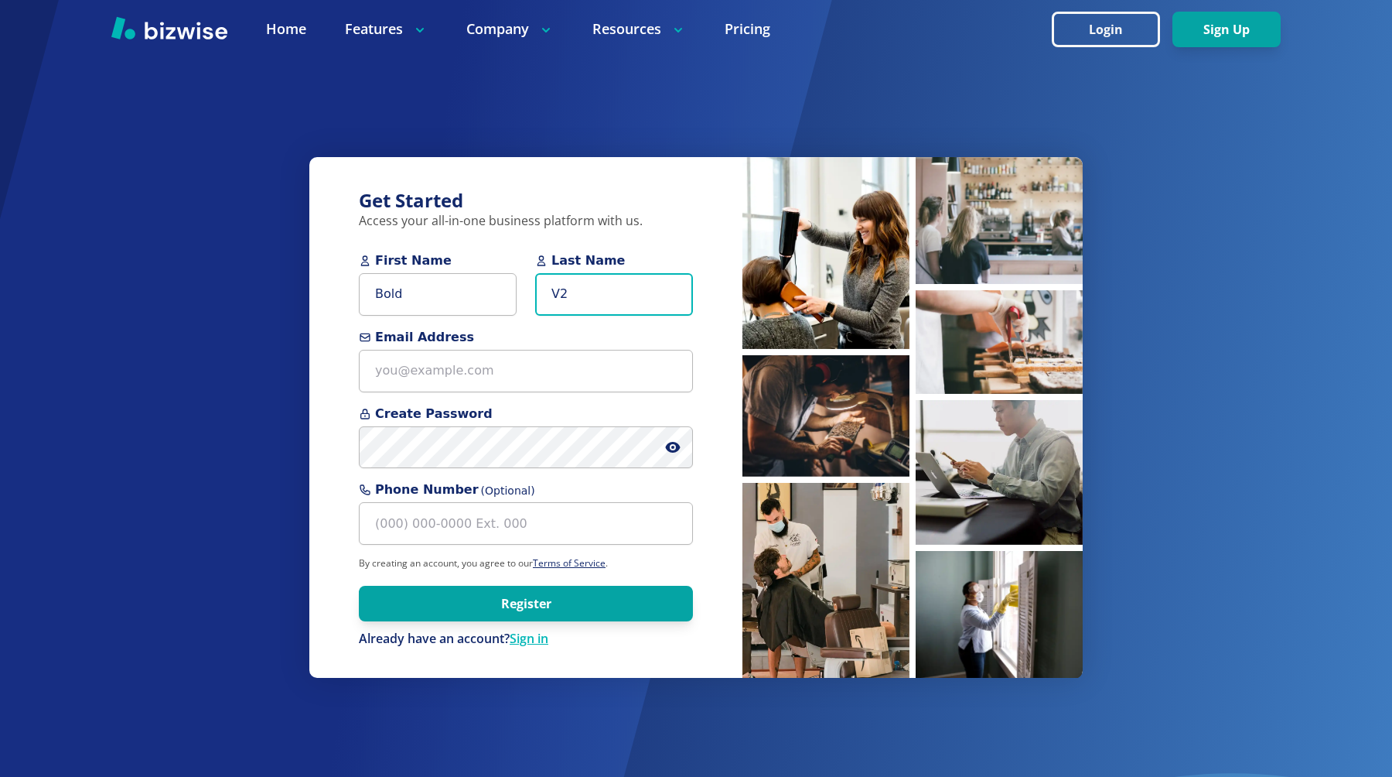
type input "V2"
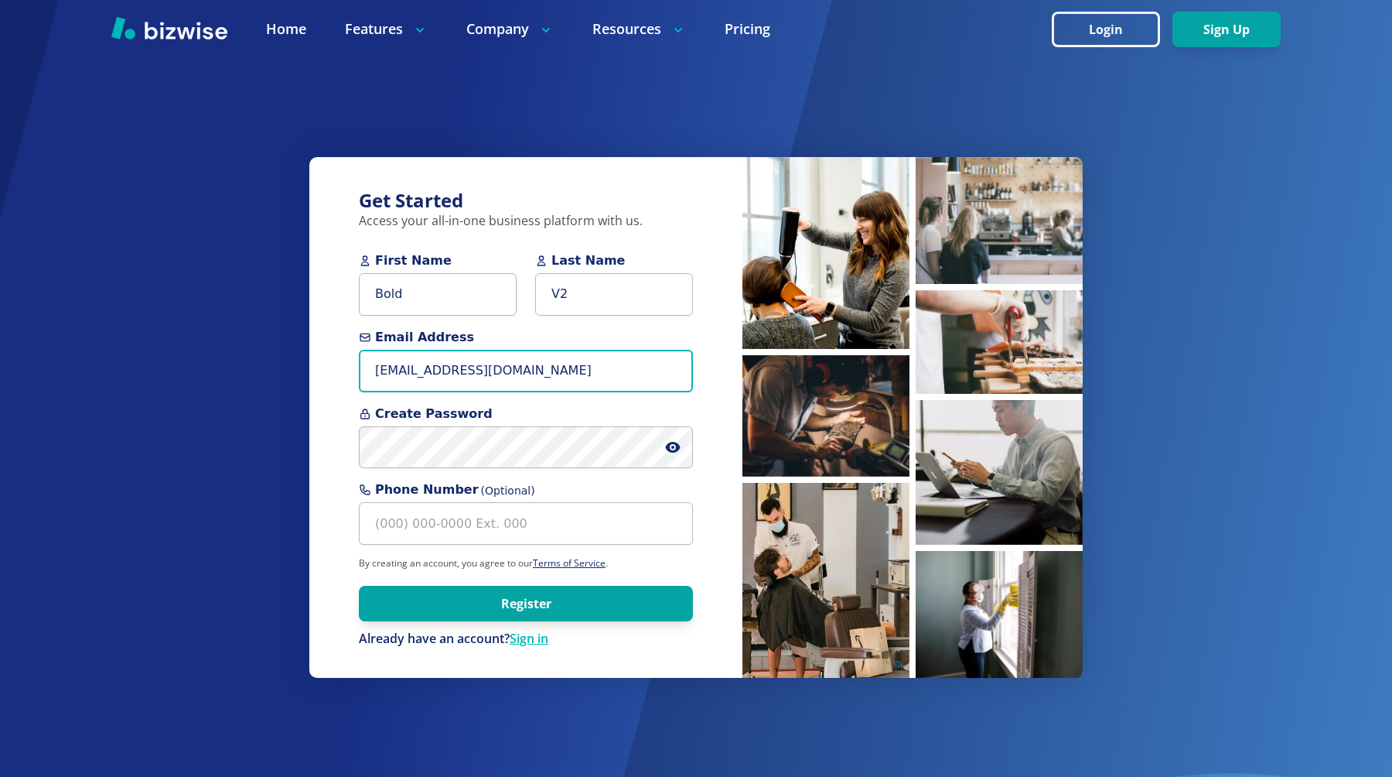
type input "[EMAIL_ADDRESS][DOMAIN_NAME]"
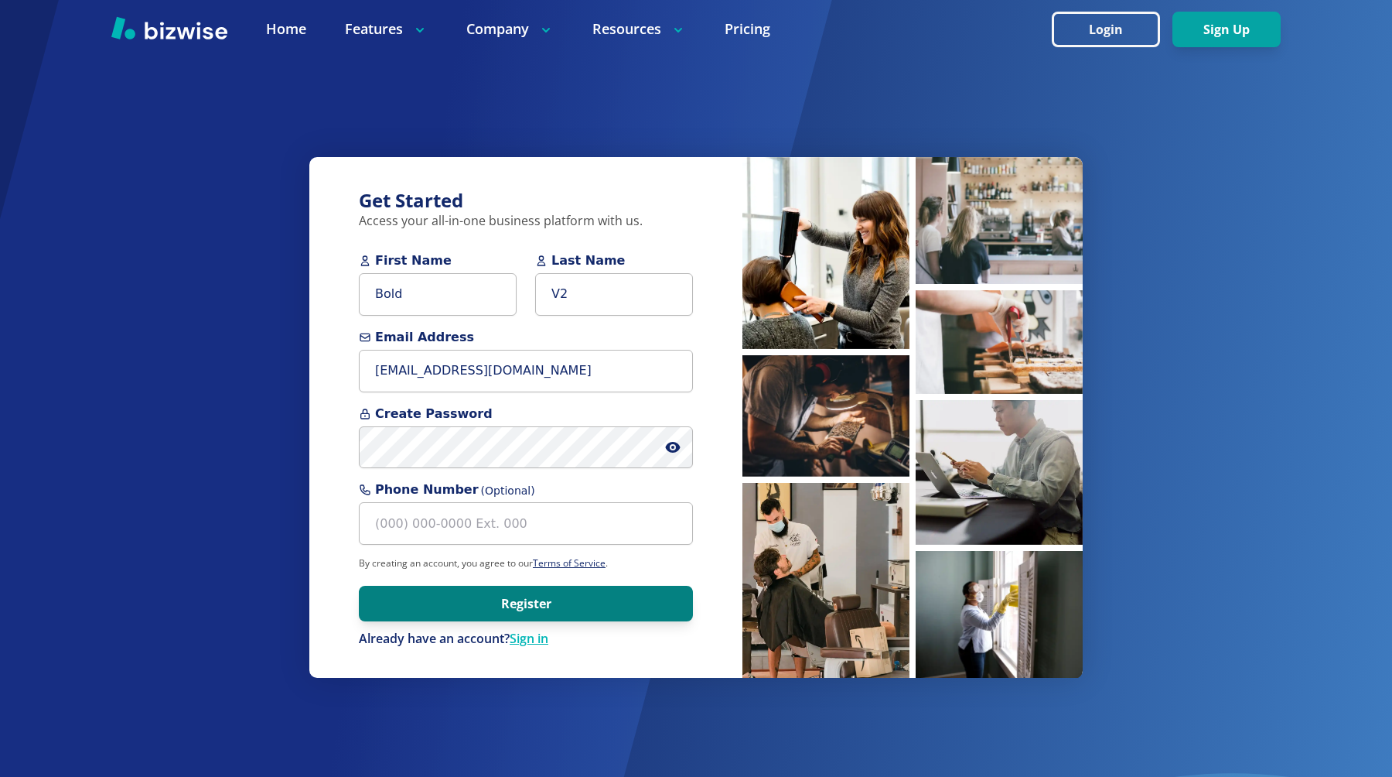
click at [449, 616] on button "Register" at bounding box center [526, 604] width 334 height 36
